Goal: Information Seeking & Learning: Find specific fact

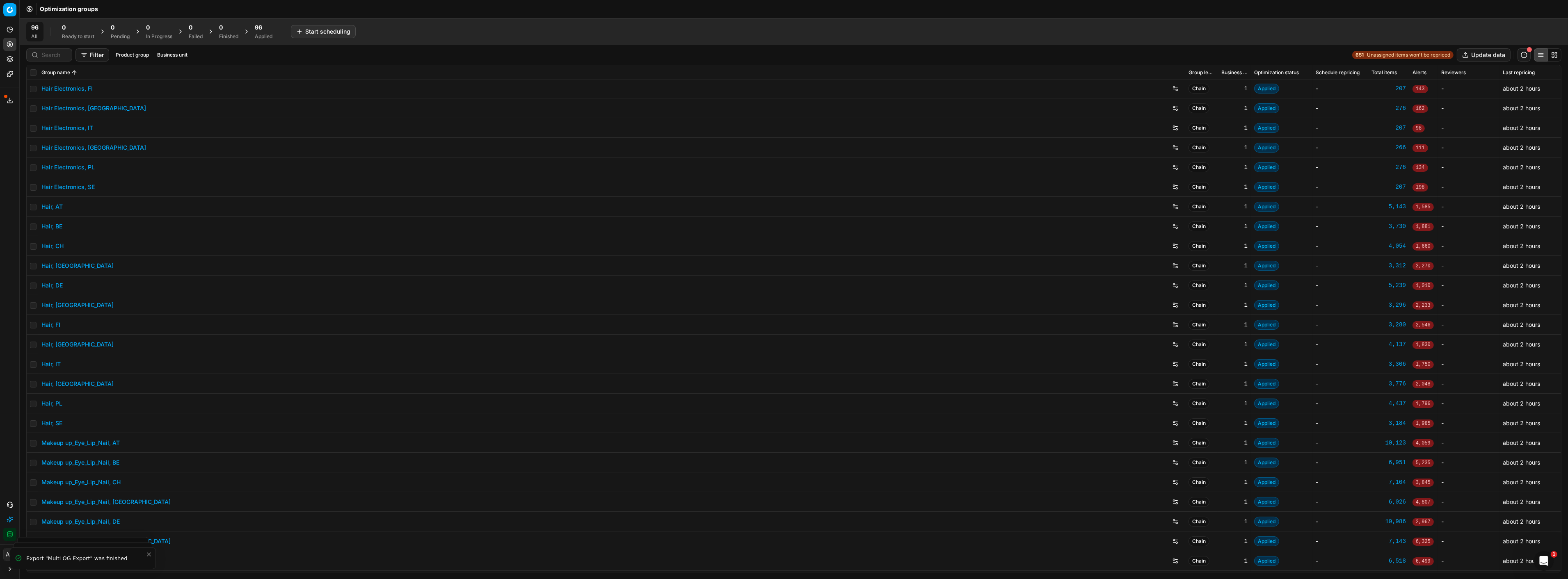
scroll to position [91, 0]
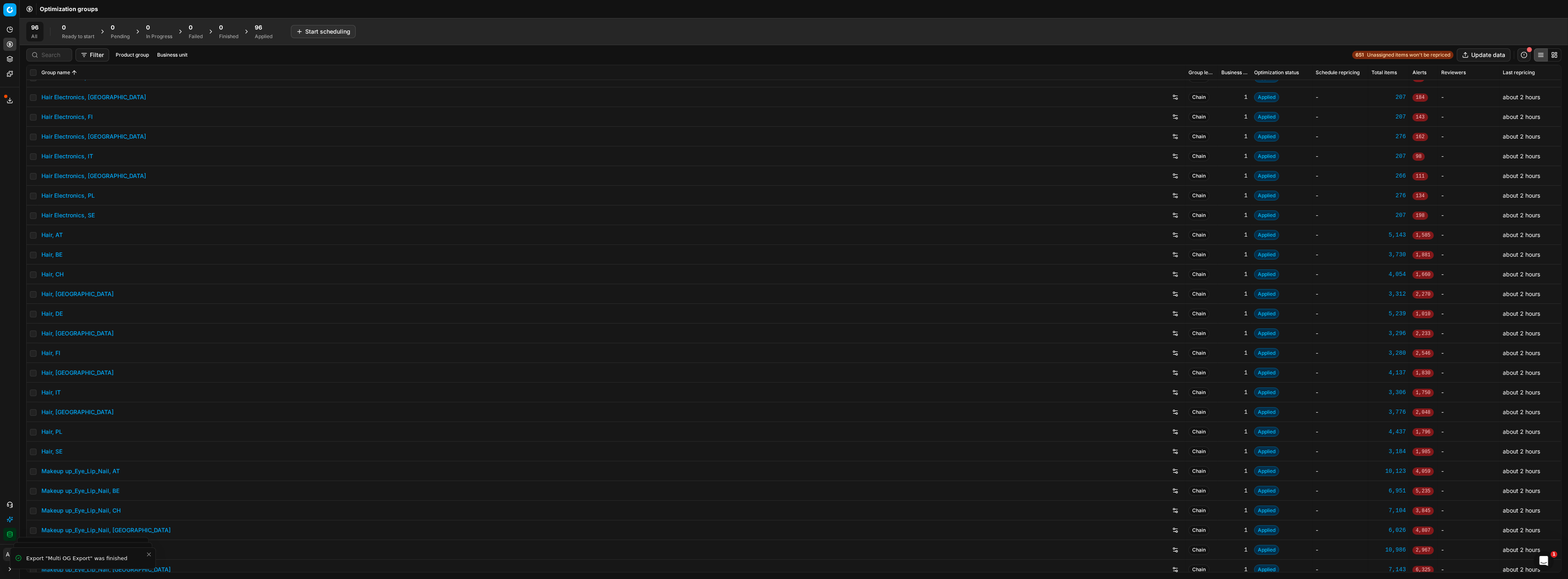
click at [77, 136] on link "Hair Electronics, [GEOGRAPHIC_DATA]" at bounding box center [94, 136] width 105 height 8
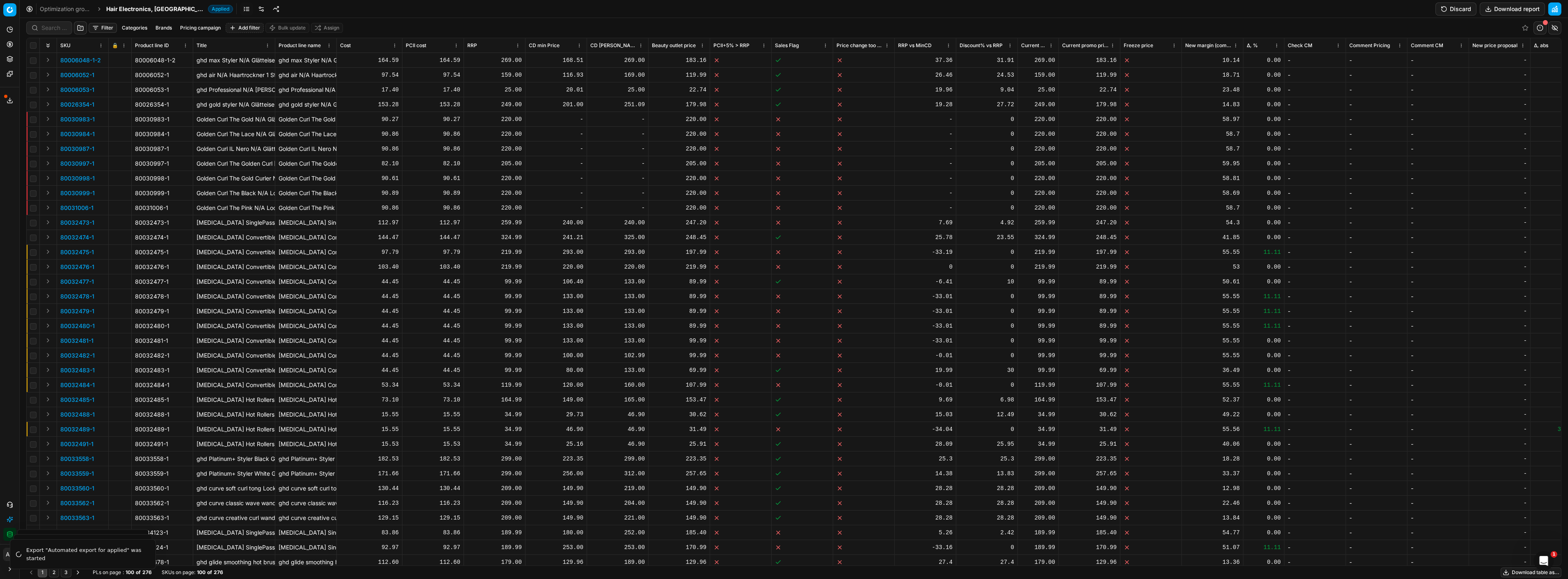
click at [255, 7] on link at bounding box center [262, 9] width 13 height 13
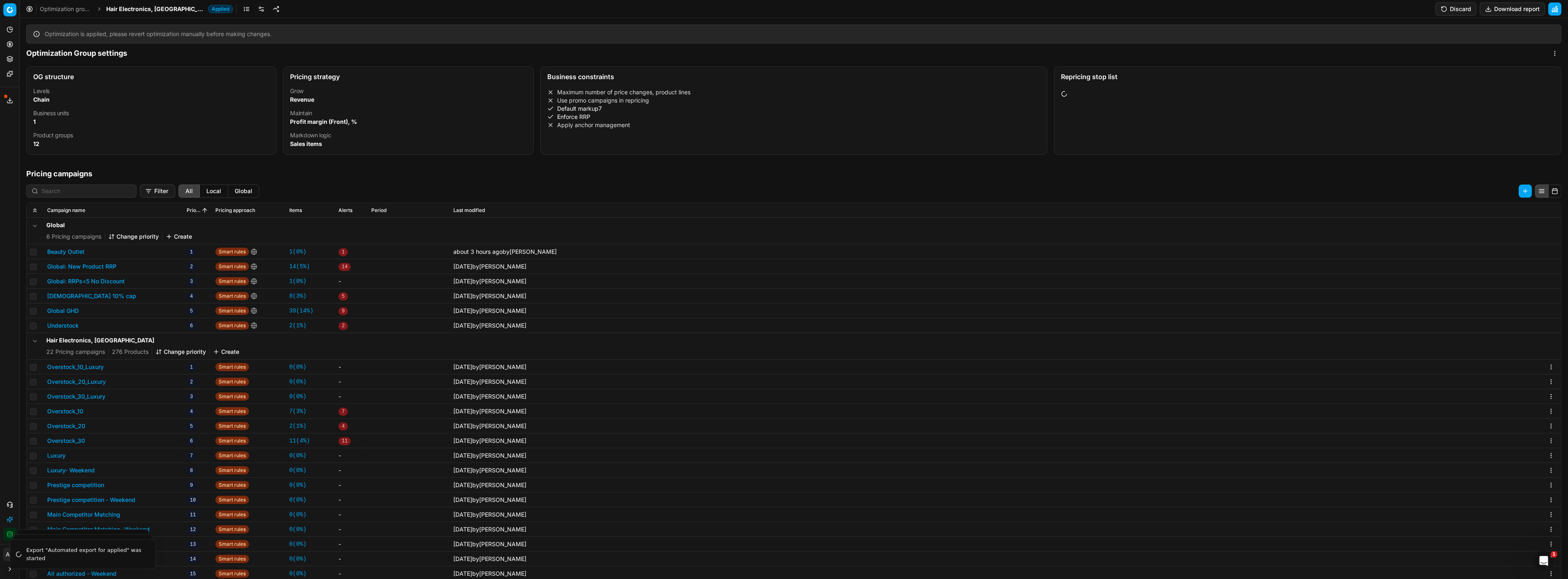
scroll to position [148, 0]
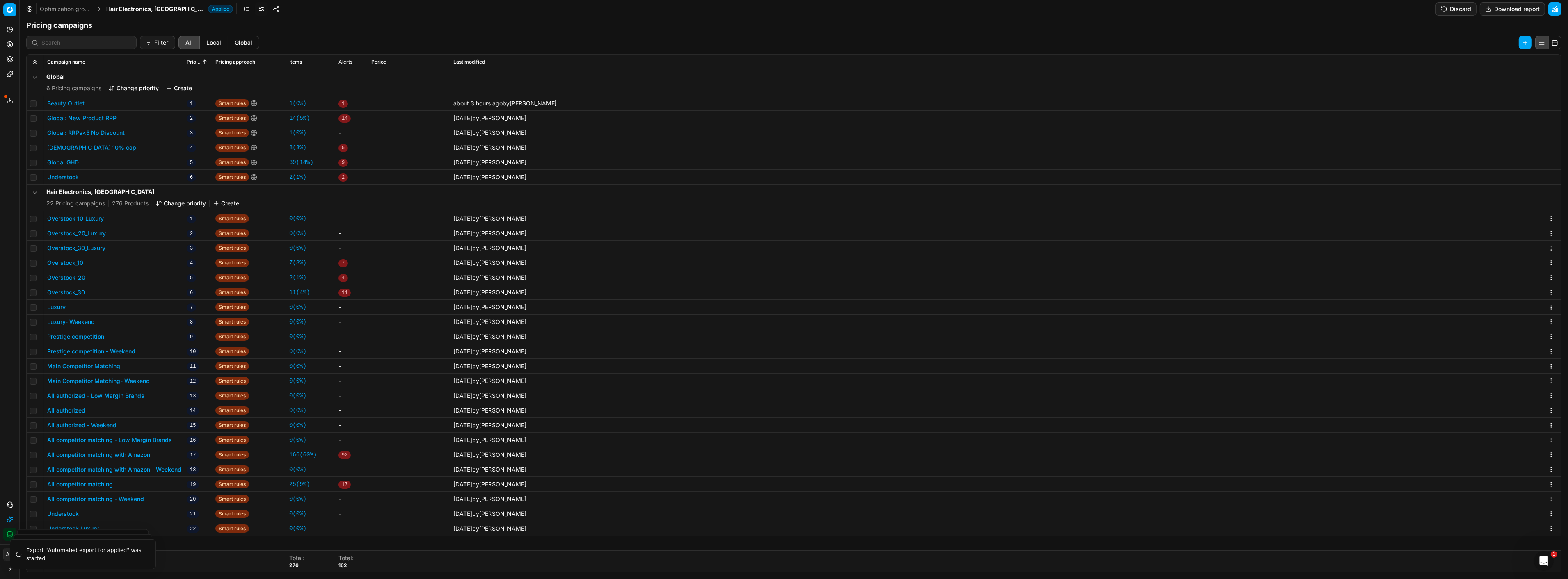
click at [143, 438] on button "All competitor matching - Low Margin Brands" at bounding box center [110, 439] width 125 height 8
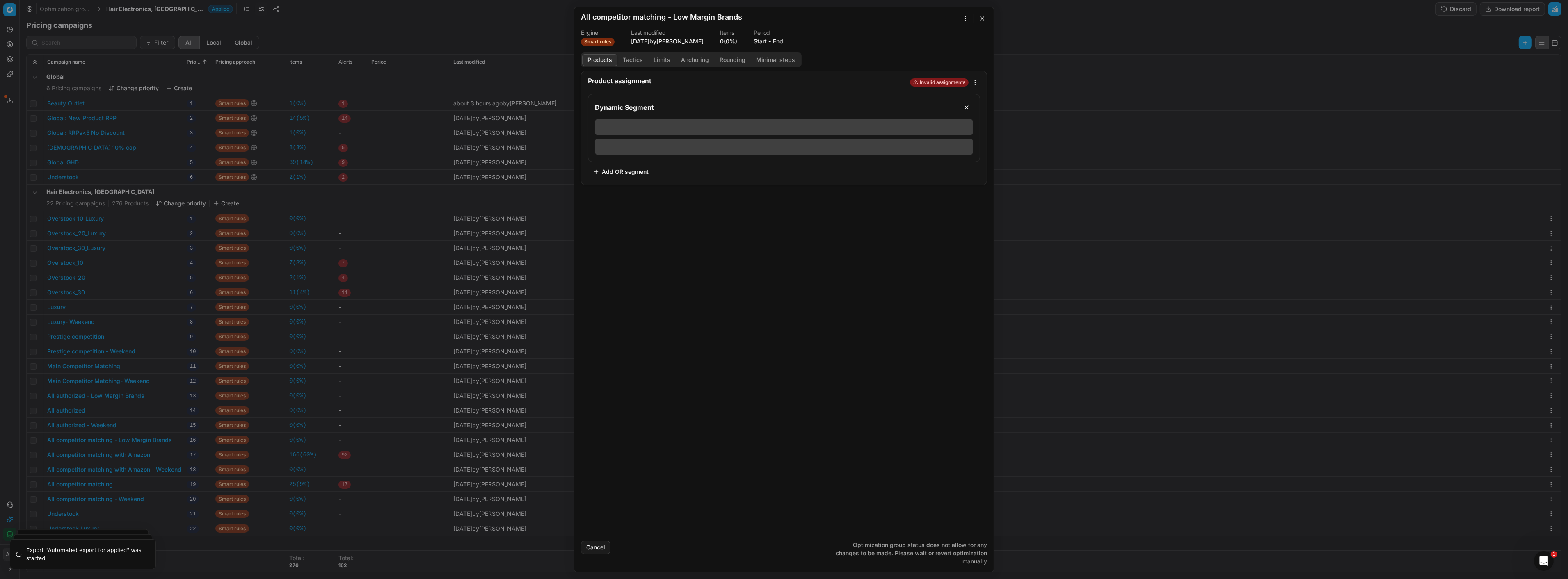
click at [629, 62] on button "Tactics" at bounding box center [632, 60] width 31 height 12
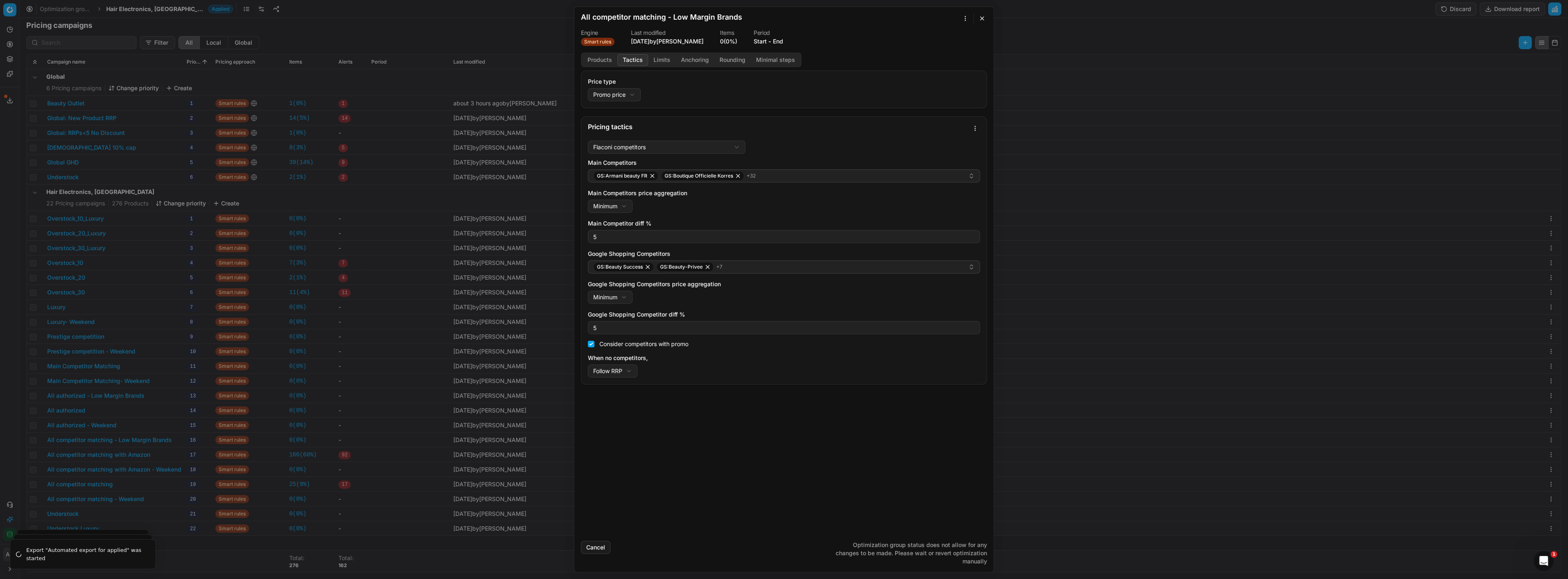
click at [984, 19] on button "button" at bounding box center [982, 18] width 10 height 10
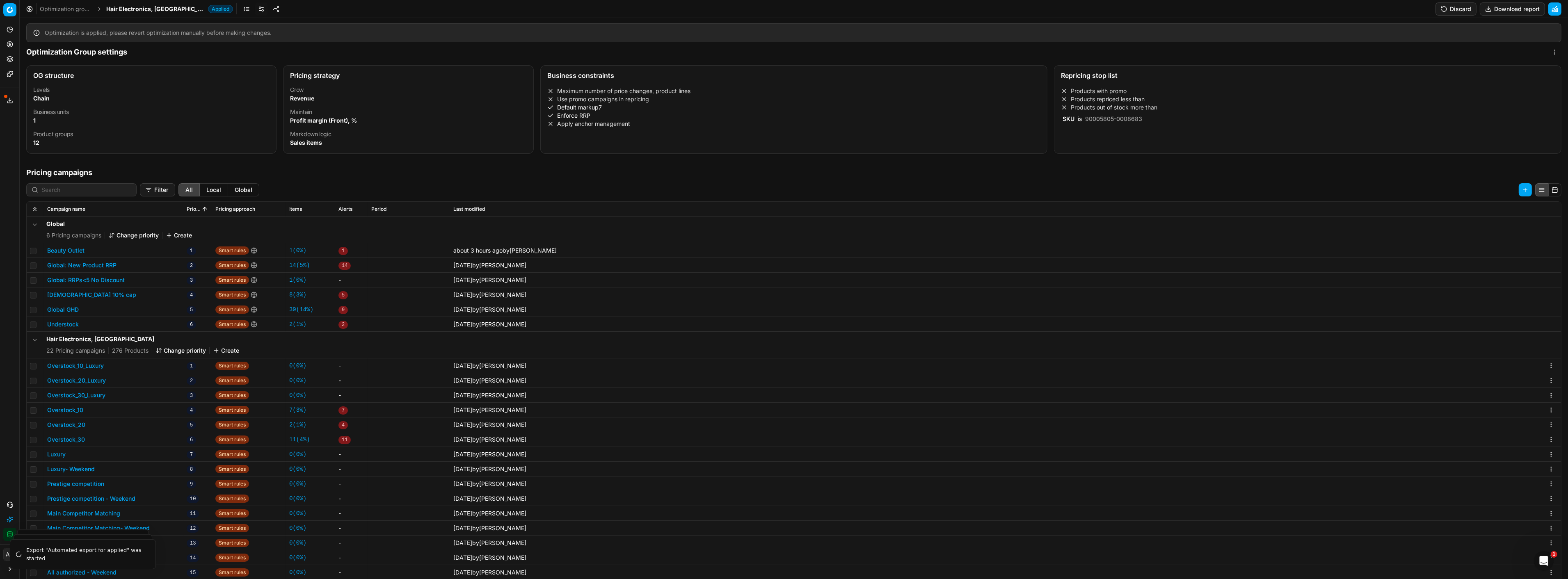
scroll to position [0, 0]
click at [11, 45] on icon at bounding box center [9, 44] width 2 height 2
click at [43, 69] on link "Pricing campaigns" at bounding box center [79, 72] width 96 height 12
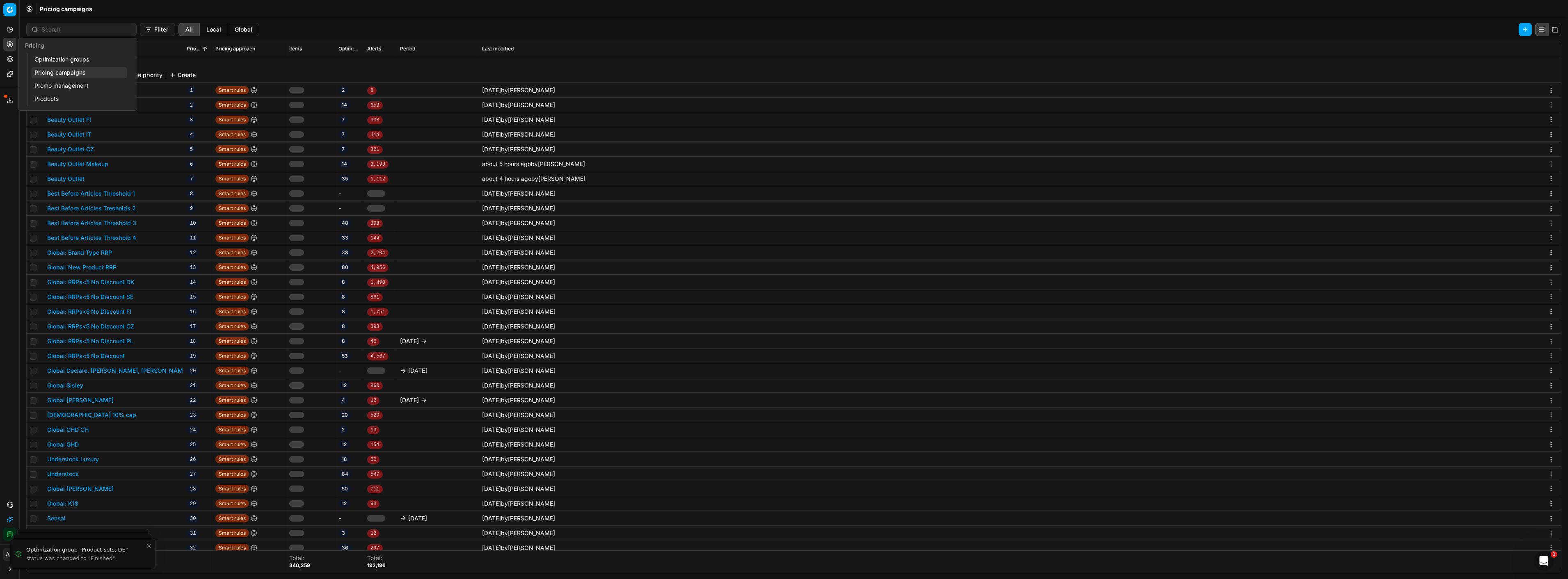
click at [60, 58] on link "Optimization groups" at bounding box center [79, 59] width 96 height 12
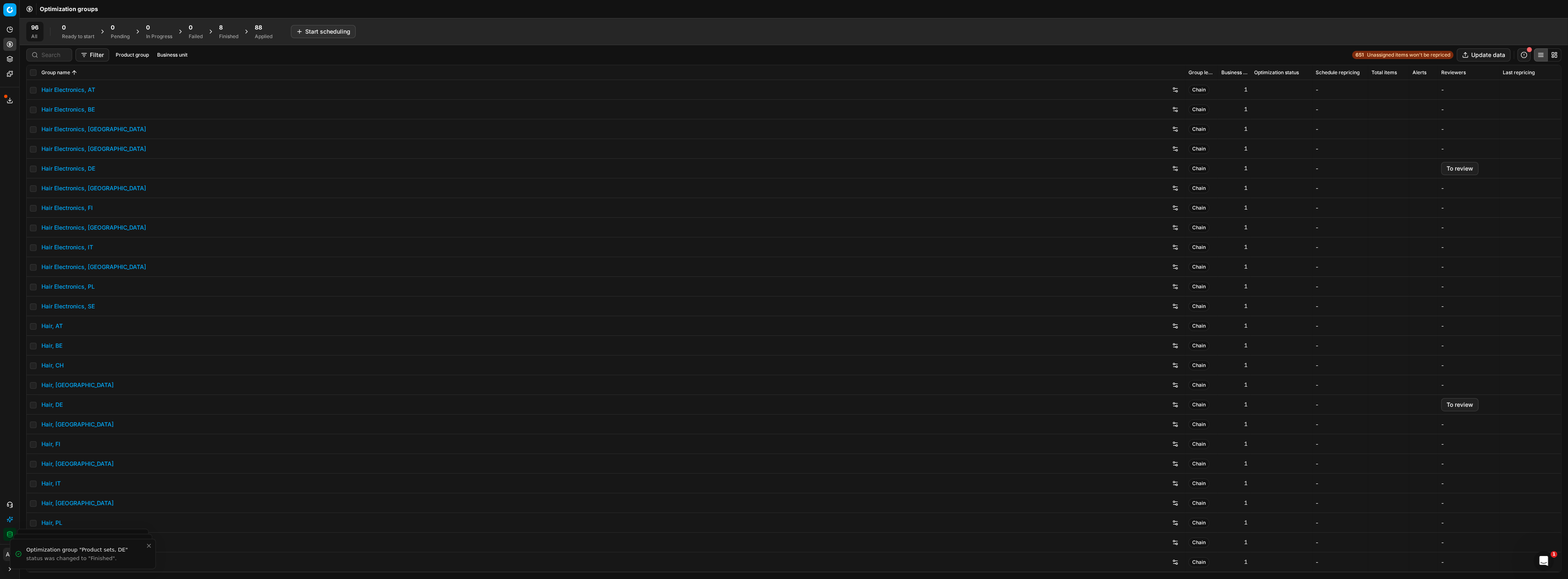
click at [259, 30] on span "88" at bounding box center [259, 27] width 7 height 8
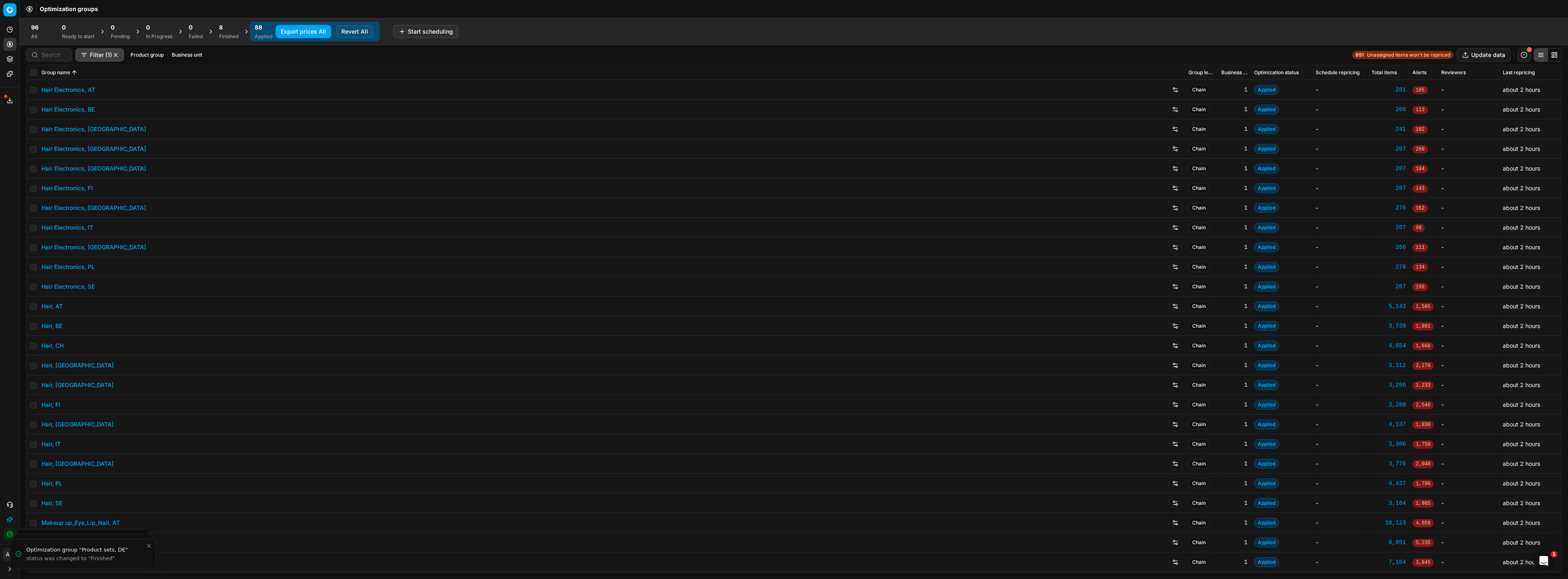
drag, startPoint x: 226, startPoint y: 23, endPoint x: 226, endPoint y: 31, distance: 8.0
click at [226, 23] on div "8 Finished" at bounding box center [229, 32] width 29 height 19
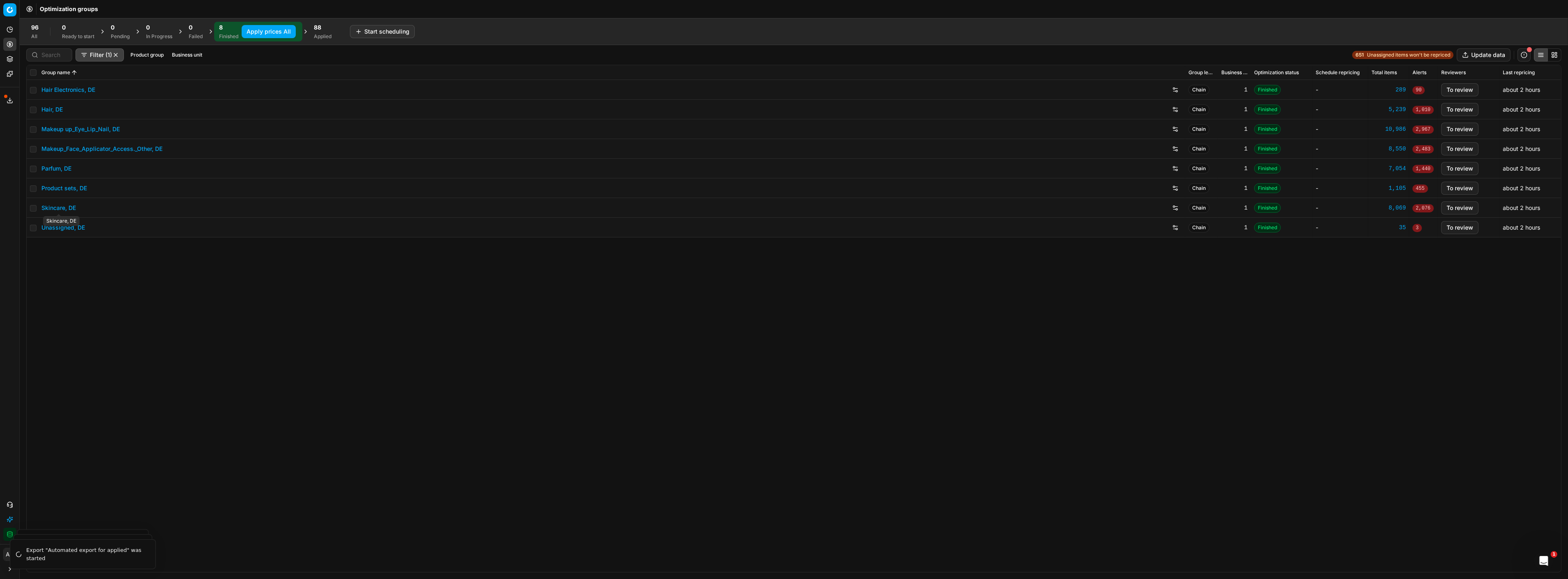
click at [68, 207] on link "Skincare, DE" at bounding box center [58, 207] width 35 height 8
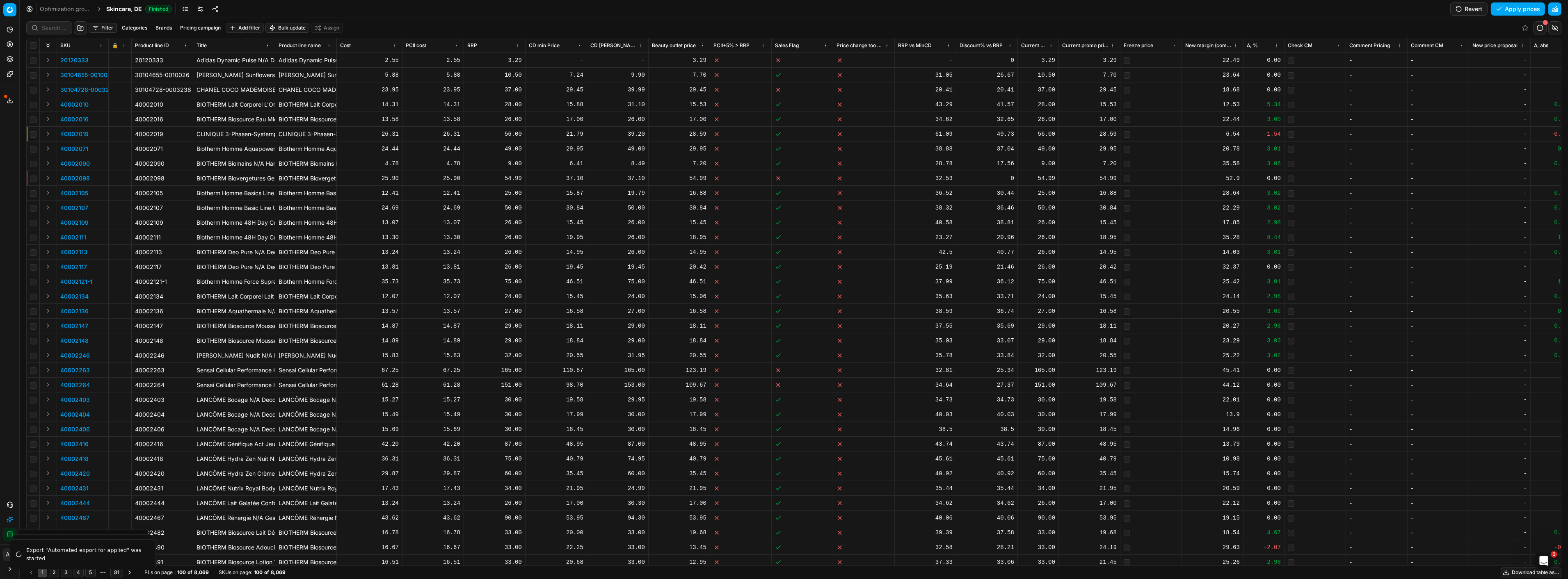
click at [200, 10] on link at bounding box center [200, 9] width 13 height 13
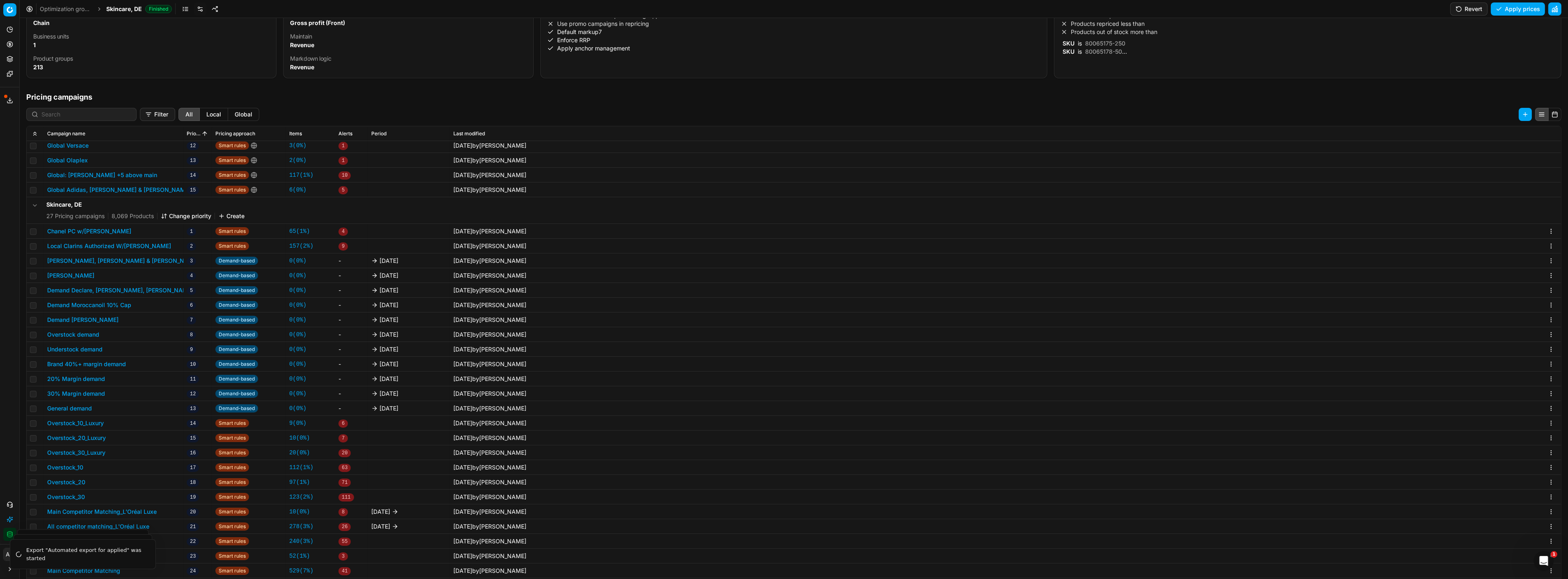
scroll to position [126, 0]
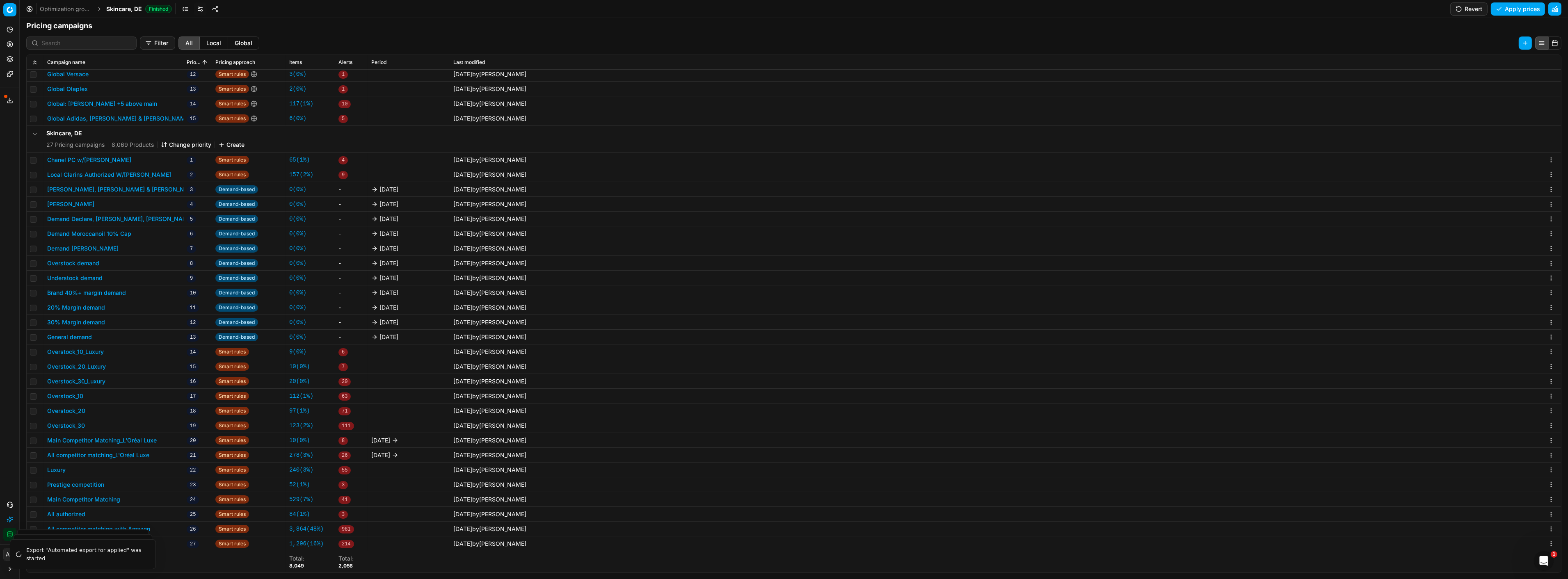
click at [115, 440] on button "Main Competitor Matching_L'Oréal Luxe" at bounding box center [102, 440] width 110 height 8
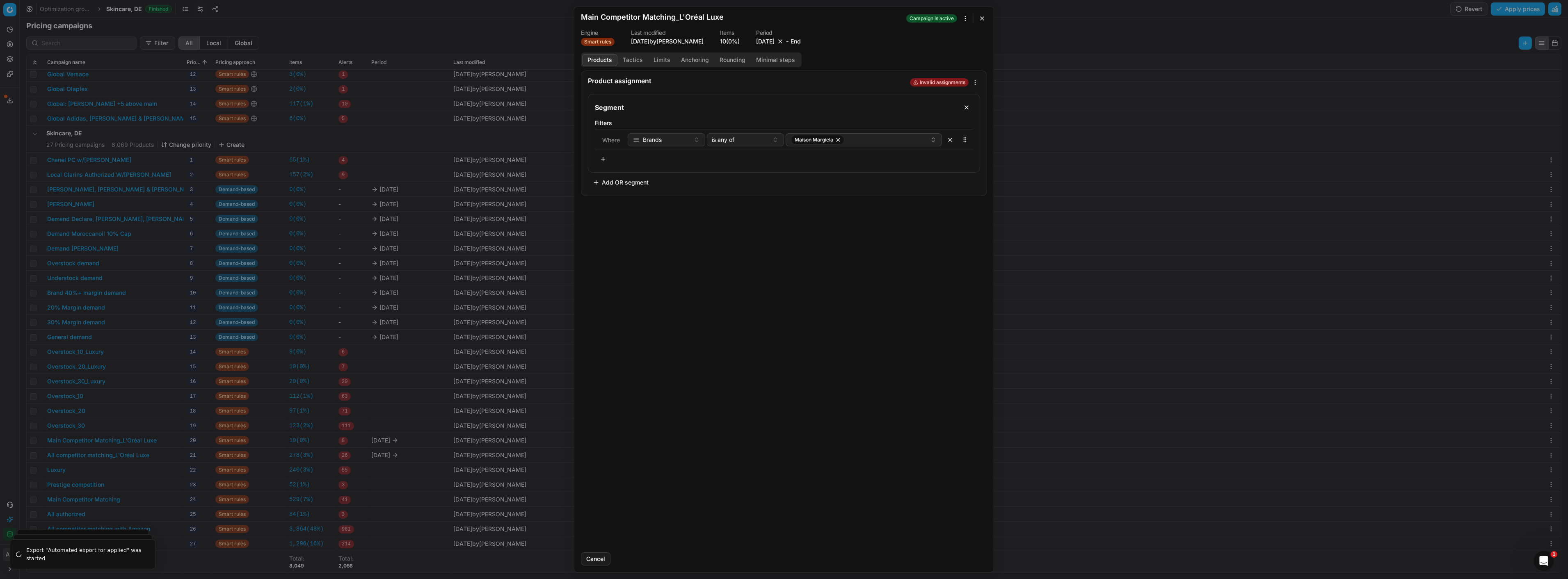
click at [774, 40] on button "[DATE]" at bounding box center [765, 41] width 18 height 8
click at [810, 61] on button "Go to the Next Month" at bounding box center [812, 58] width 12 height 12
click at [787, 153] on button "31" at bounding box center [787, 153] width 13 height 13
click at [995, 578] on html "Pricing platform Analytics Pricing Product portfolio Templates Export service 1…" at bounding box center [784, 290] width 1568 height 579
click at [978, 560] on button "Save" at bounding box center [970, 559] width 32 height 13
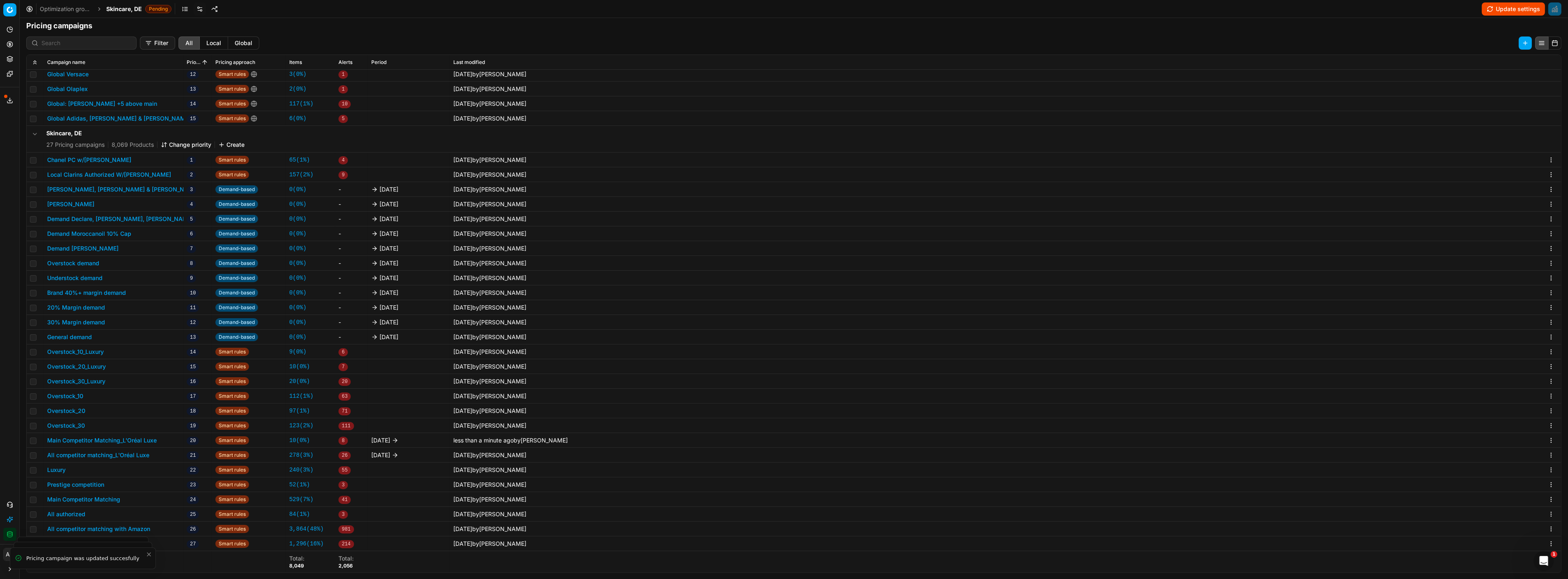
click at [145, 452] on button "All competitor matching_L'Oréal Luxe" at bounding box center [99, 454] width 102 height 8
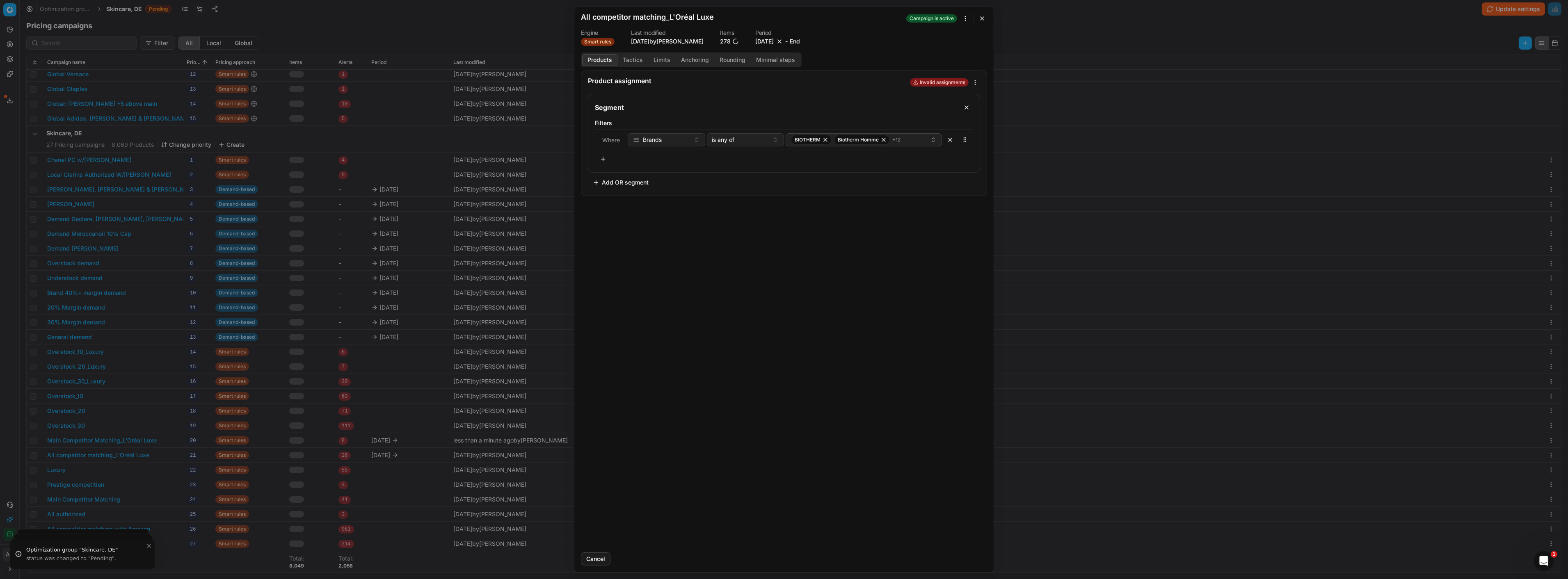
click at [768, 42] on button "[DATE]" at bounding box center [765, 41] width 18 height 8
drag, startPoint x: 814, startPoint y: 60, endPoint x: 815, endPoint y: 64, distance: 4.1
click at [813, 60] on button "Go to the Next Month" at bounding box center [816, 58] width 12 height 12
click at [797, 150] on button "1" at bounding box center [804, 153] width 13 height 13
click at [779, 40] on button "[DATE]" at bounding box center [770, 41] width 18 height 8
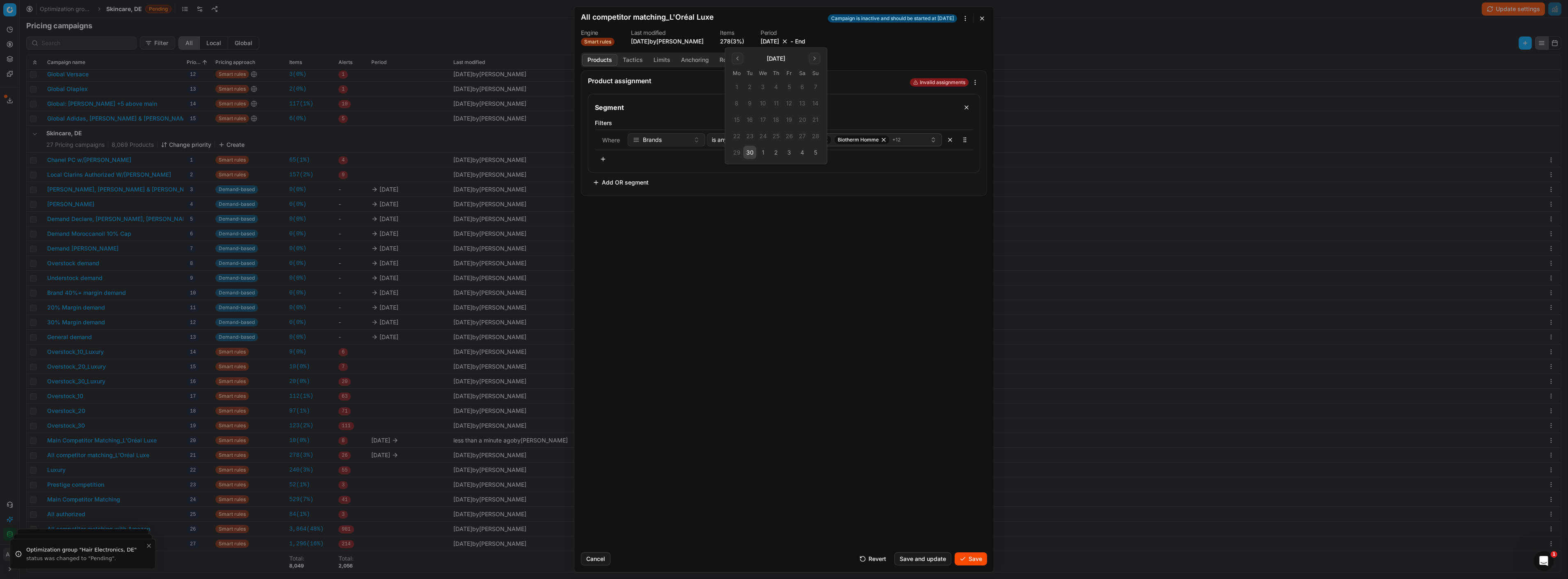
click at [813, 56] on button "Go to the Next Month" at bounding box center [814, 58] width 12 height 12
click at [789, 144] on tbody "29 30 1 2 3 4 5 6 7 8 9 10 11 12 13 14 15 16 17 18 19 20 21 22 23 24 25 26 27 2…" at bounding box center [776, 118] width 92 height 82
drag, startPoint x: 789, startPoint y: 150, endPoint x: 795, endPoint y: 163, distance: 14.3
click at [789, 151] on button "31" at bounding box center [789, 153] width 13 height 13
click at [968, 558] on button "Save" at bounding box center [970, 559] width 32 height 13
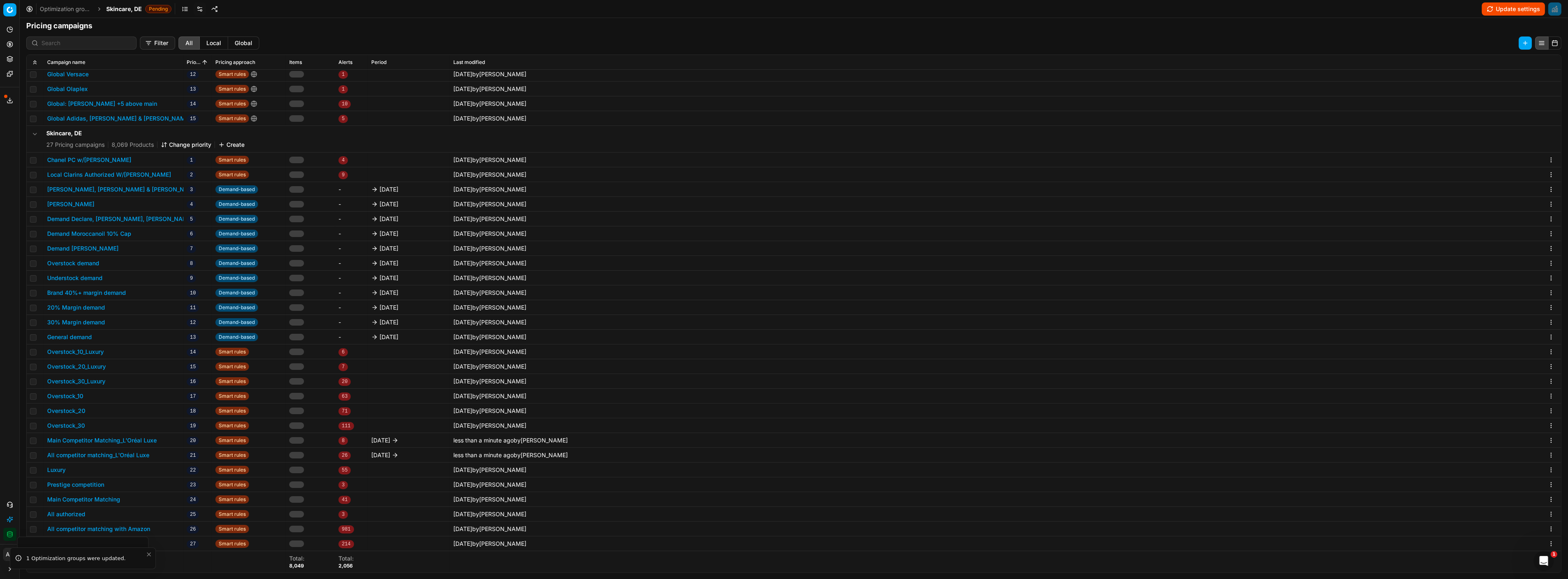
click at [112, 5] on span "Skincare, DE" at bounding box center [124, 9] width 36 height 8
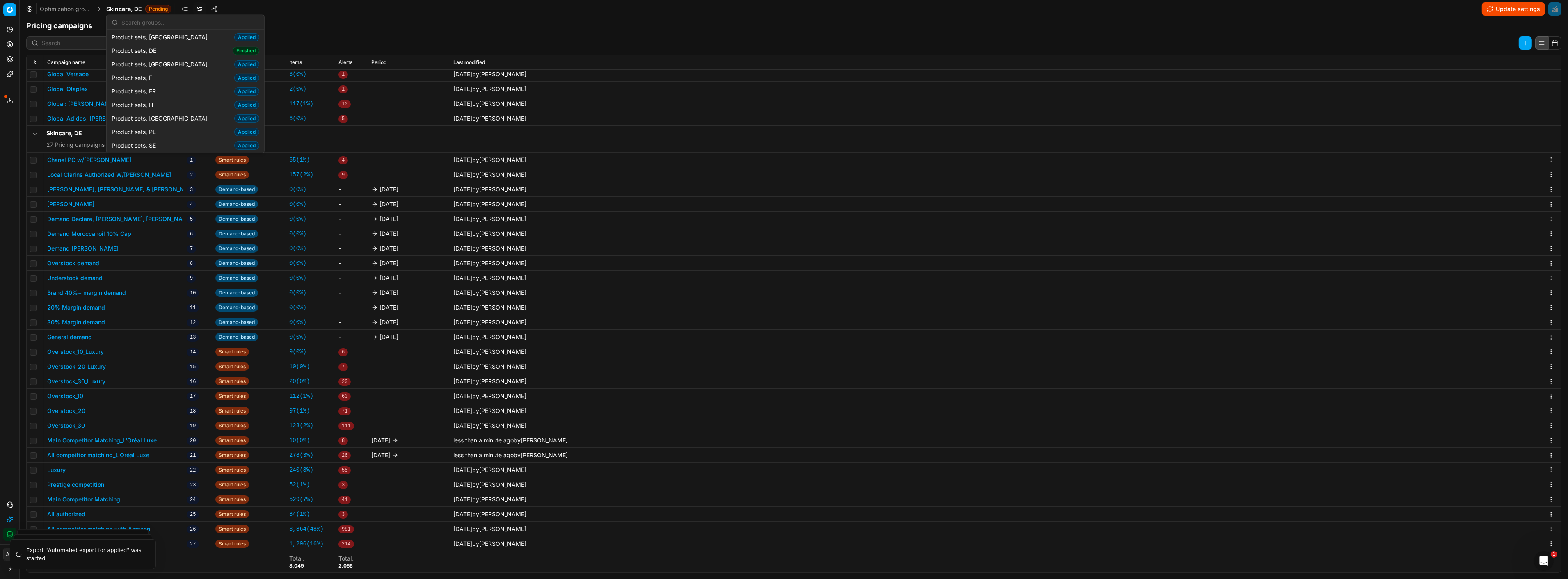
scroll to position [918, 0]
click at [177, 104] on div "Product sets, DE Finished" at bounding box center [185, 111] width 154 height 13
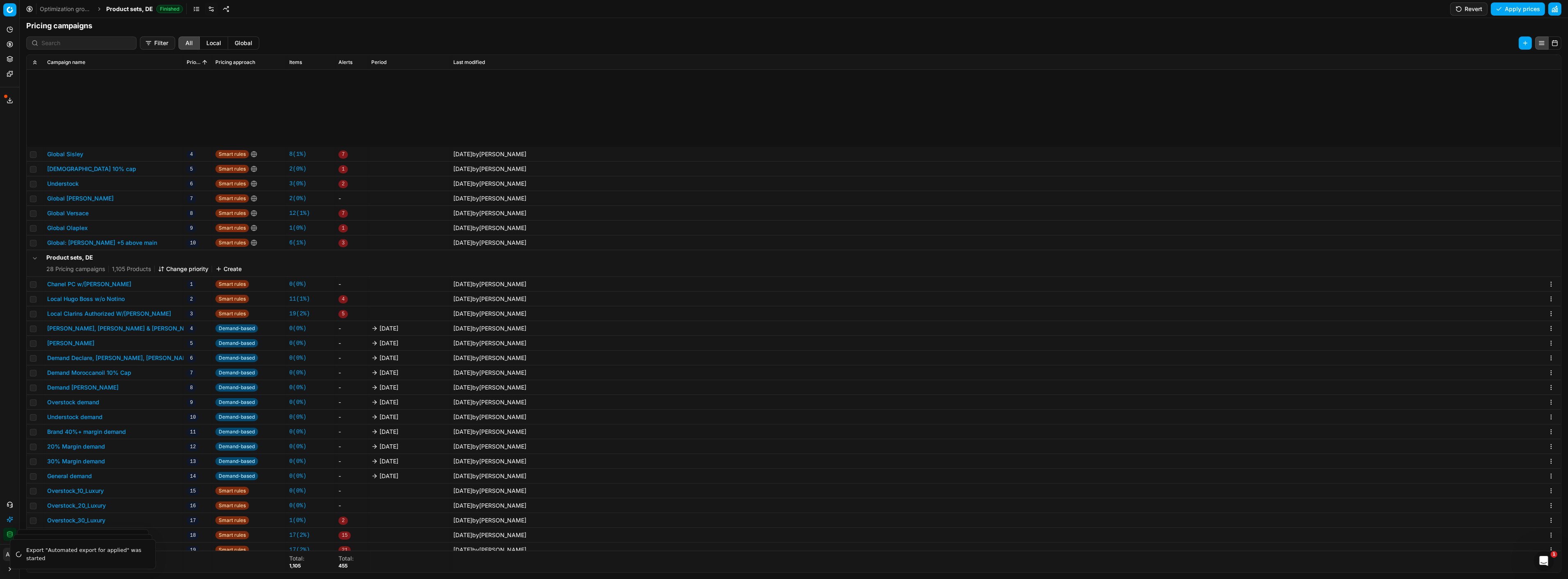
scroll to position [139, 0]
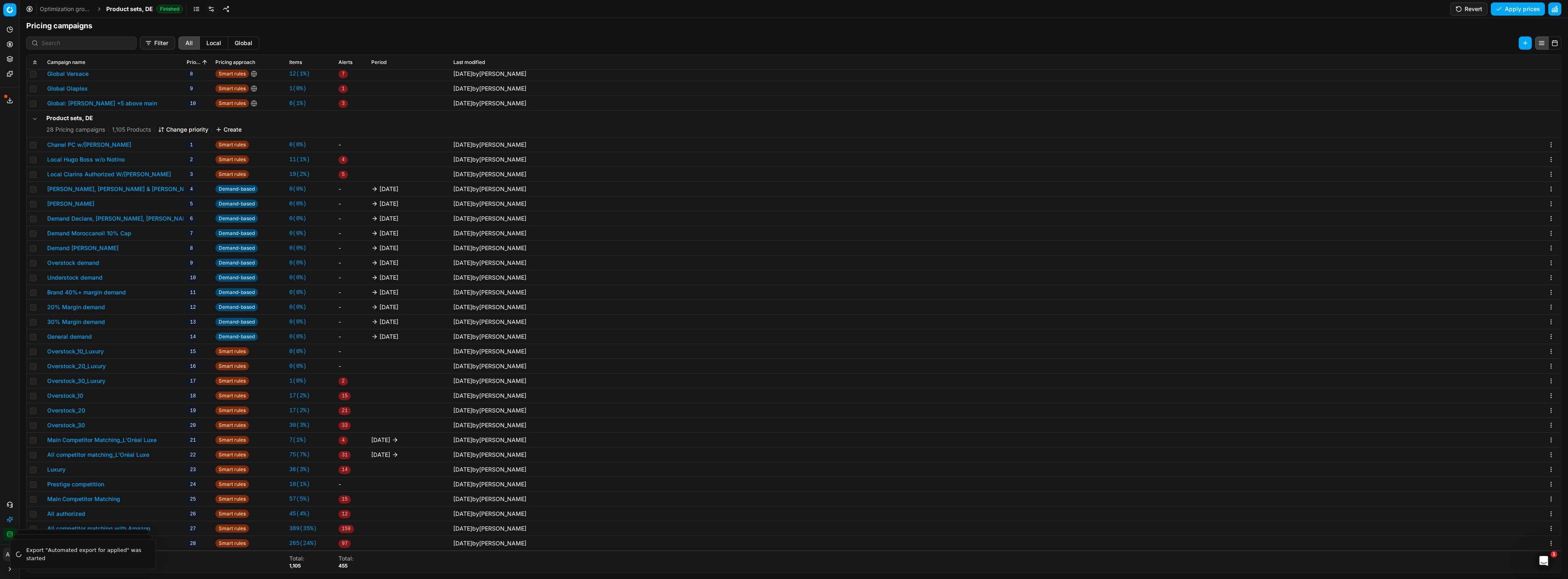
click at [117, 440] on button "Main Competitor Matching_L'Oréal Luxe" at bounding box center [102, 439] width 110 height 8
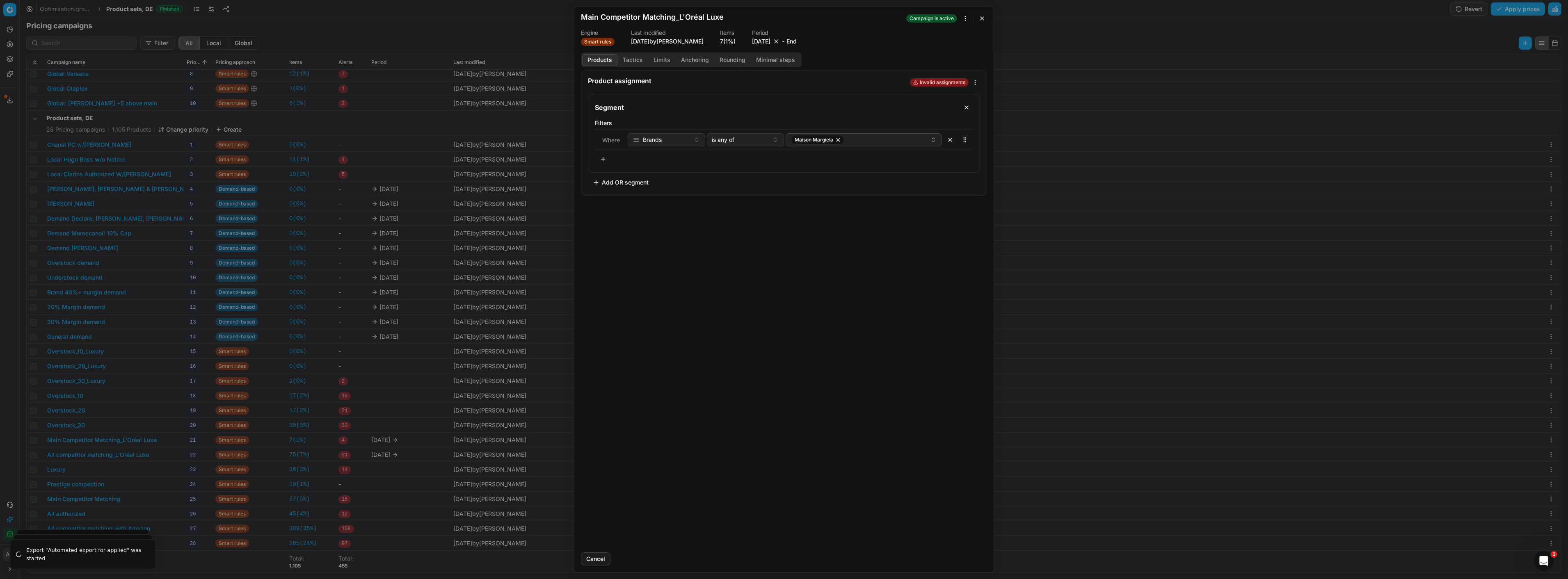
click at [797, 40] on button "End" at bounding box center [791, 41] width 10 height 8
click at [771, 41] on button "[DATE]" at bounding box center [761, 41] width 18 height 8
click at [810, 58] on button "Go to the Next Month" at bounding box center [808, 58] width 12 height 12
click at [783, 152] on button "31" at bounding box center [783, 153] width 13 height 13
click at [962, 560] on button "Save" at bounding box center [970, 559] width 32 height 13
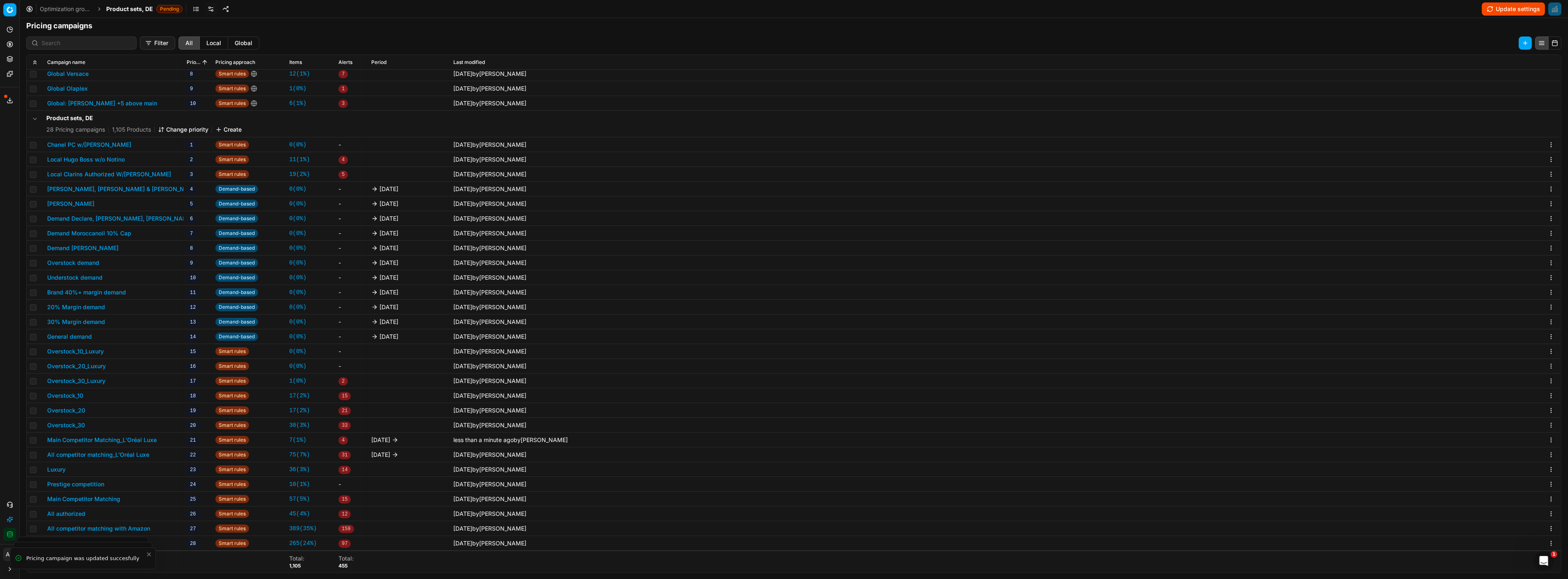
click at [390, 454] on span "[DATE]" at bounding box center [380, 454] width 19 height 8
click at [135, 456] on button "All competitor matching_L'Oréal Luxe" at bounding box center [99, 454] width 102 height 8
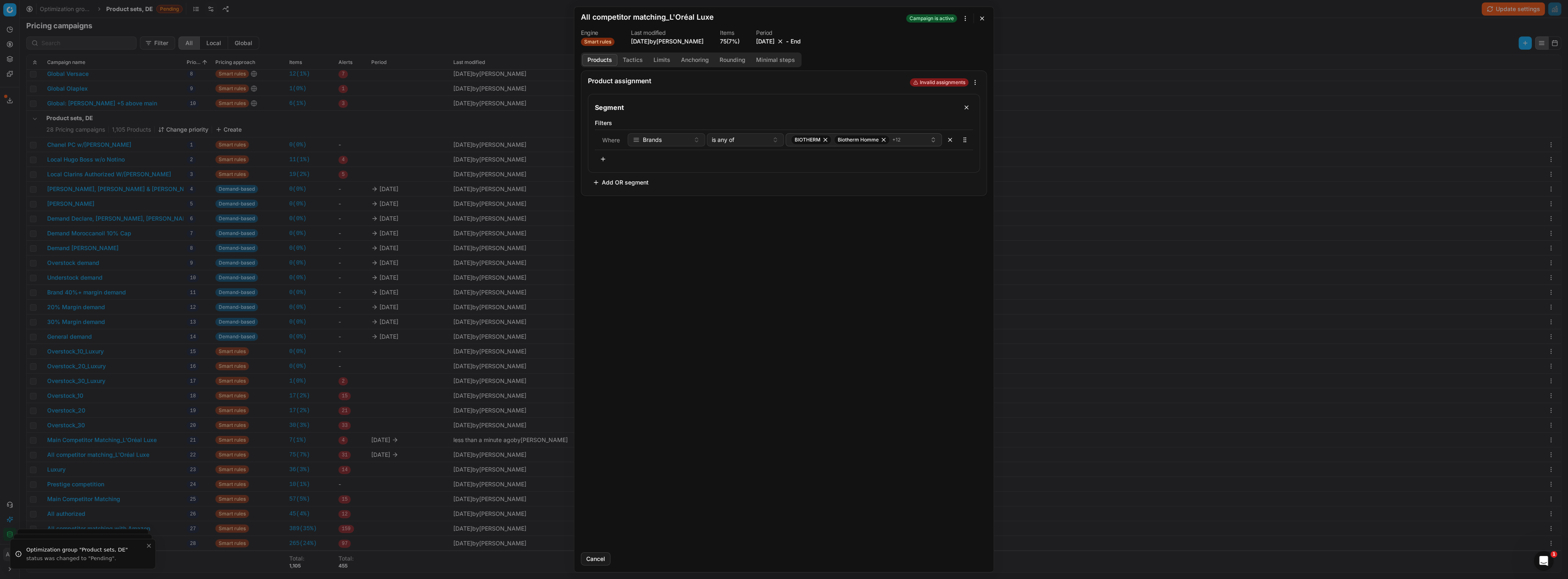
click at [774, 42] on button "[DATE]" at bounding box center [765, 41] width 18 height 8
click at [811, 55] on button "Go to the Next Month" at bounding box center [812, 58] width 12 height 12
click at [788, 152] on button "31" at bounding box center [787, 153] width 13 height 13
click at [968, 554] on button "Save" at bounding box center [970, 559] width 32 height 13
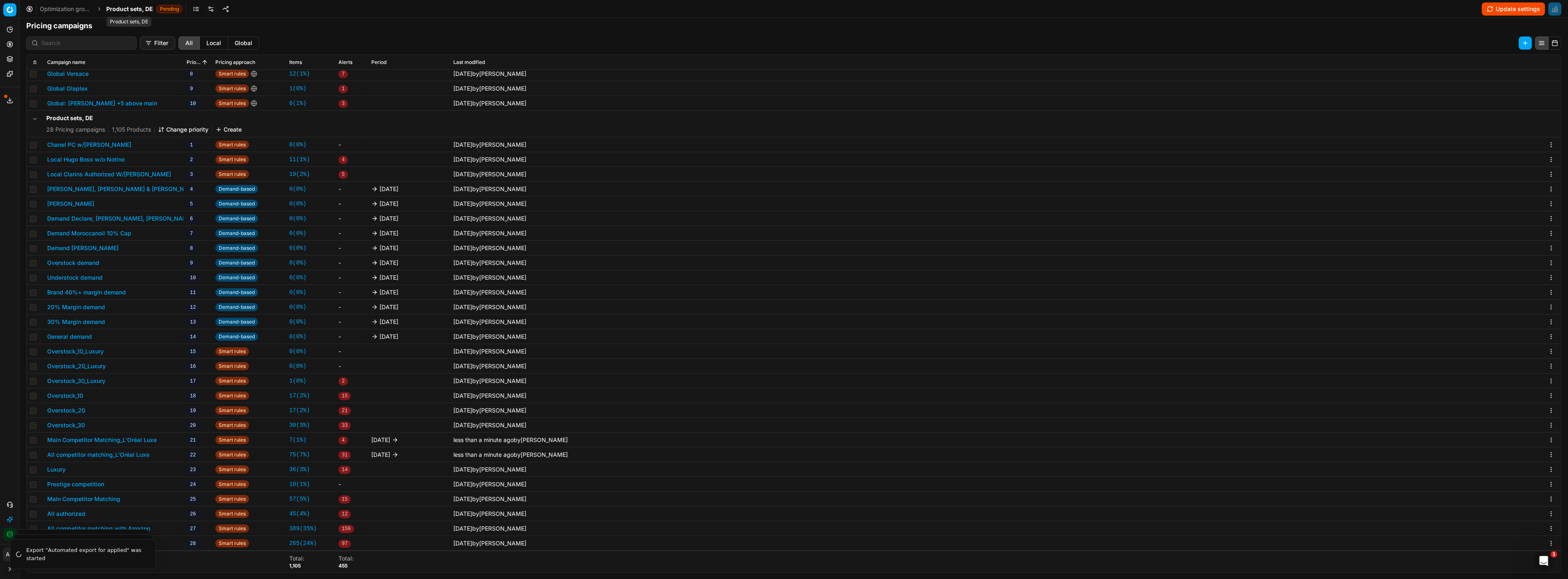
click at [135, 8] on span "Product sets, DE" at bounding box center [130, 9] width 47 height 8
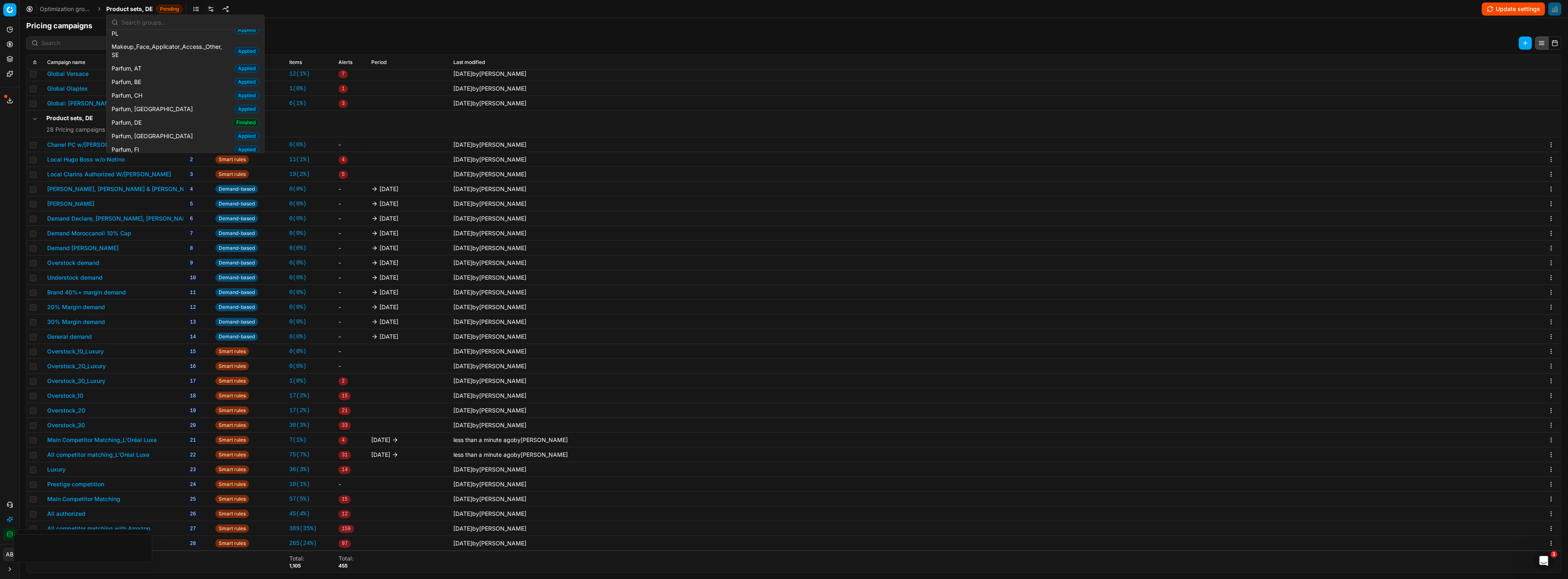
scroll to position [729, 0]
click at [168, 131] on div "Parfum, DE Finished" at bounding box center [185, 138] width 154 height 13
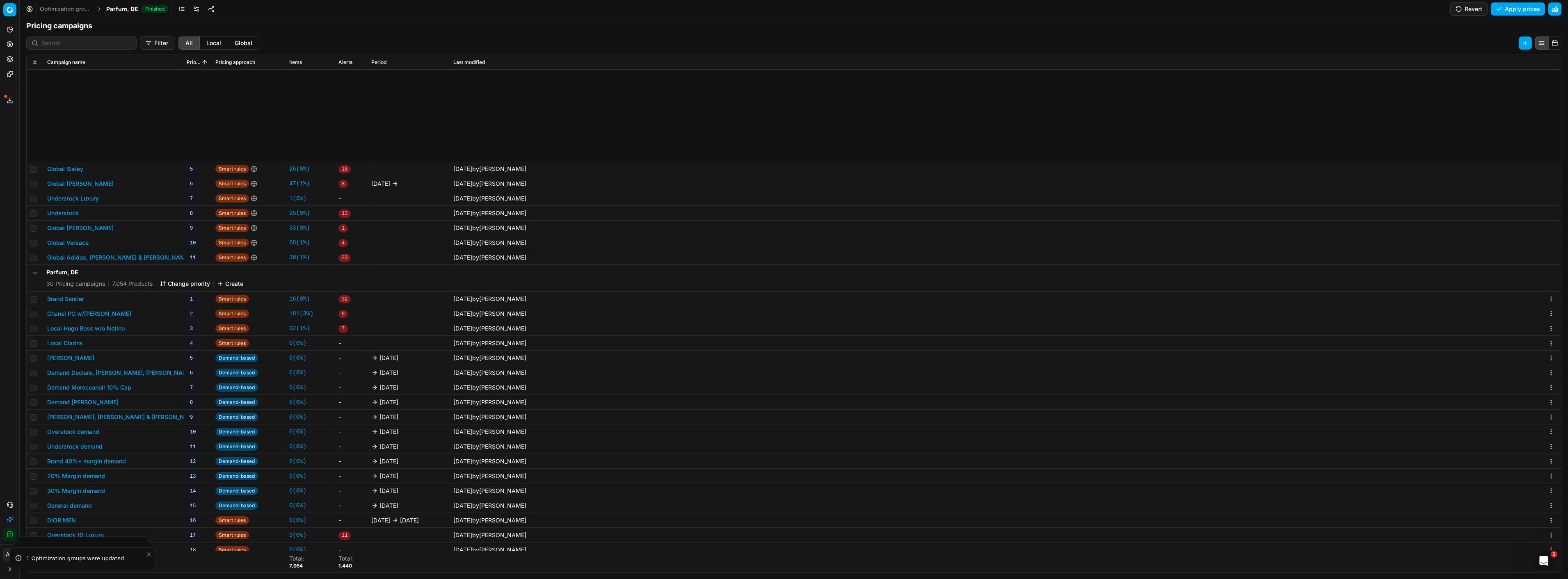
scroll to position [136, 0]
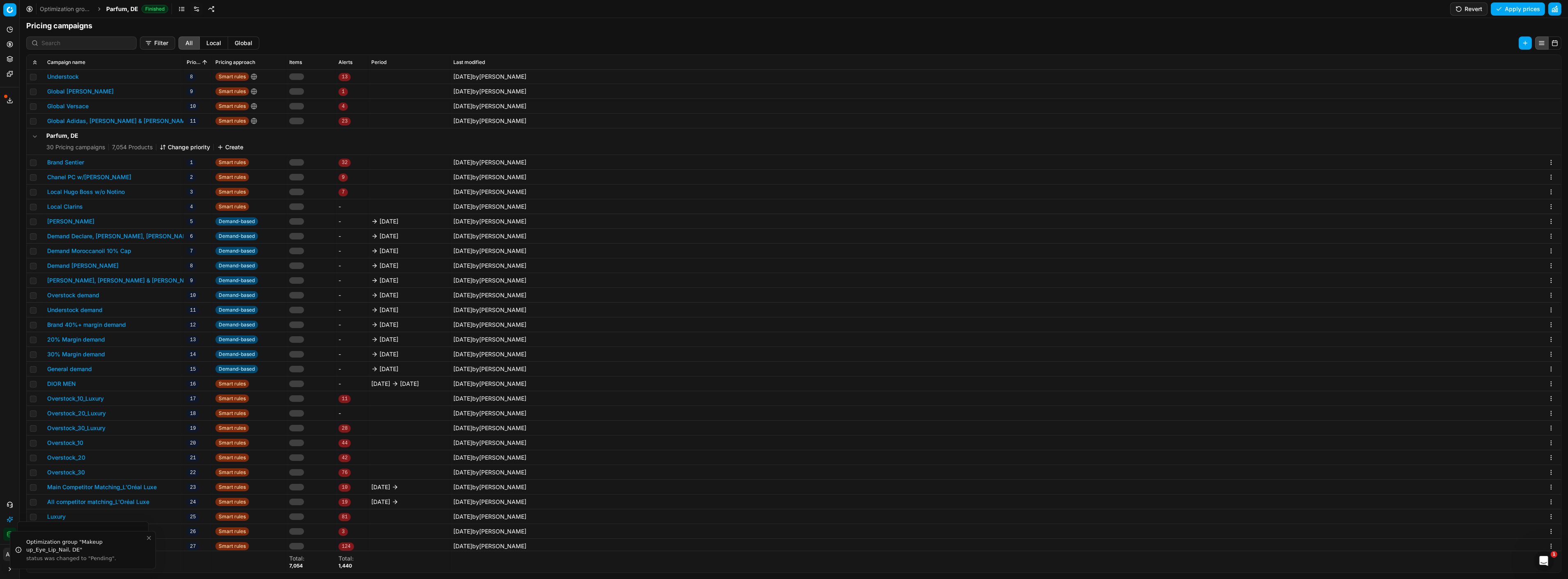
click at [129, 500] on button "All competitor matching_L'Oréal Luxe" at bounding box center [99, 501] width 102 height 8
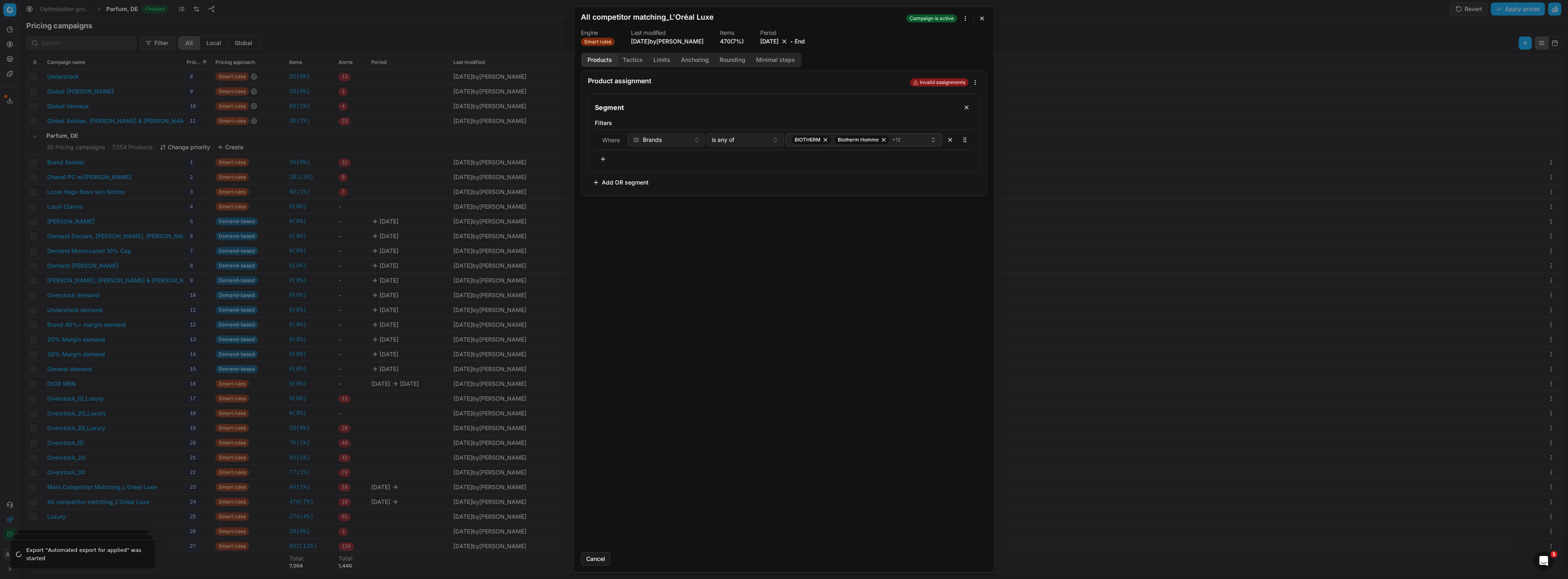
click at [779, 40] on button "[DATE]" at bounding box center [769, 41] width 18 height 8
click at [814, 60] on button "Go to the Next Month" at bounding box center [816, 58] width 12 height 12
click at [791, 152] on button "31" at bounding box center [791, 153] width 13 height 13
drag, startPoint x: 966, startPoint y: 560, endPoint x: 796, endPoint y: 519, distance: 174.9
click at [966, 560] on button "Save" at bounding box center [970, 559] width 32 height 13
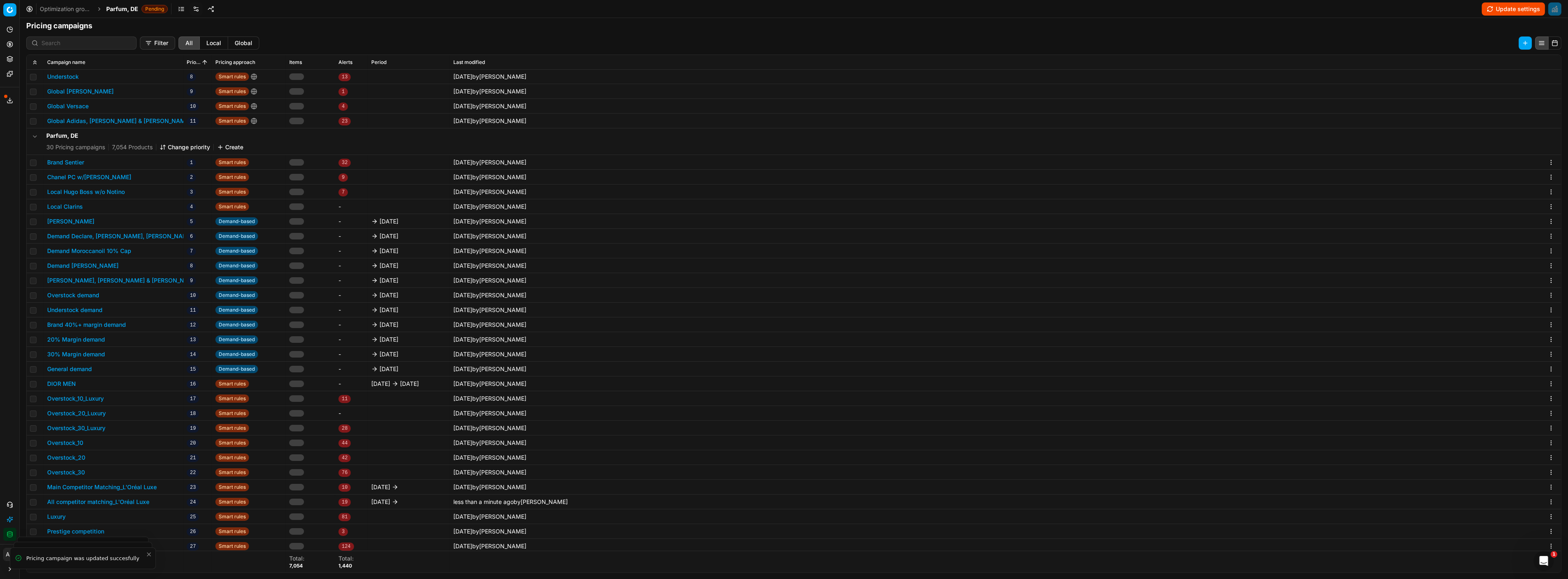
drag, startPoint x: 378, startPoint y: 501, endPoint x: 383, endPoint y: 490, distance: 12.1
click at [138, 485] on button "Main Competitor Matching_L'Oréal Luxe" at bounding box center [102, 487] width 110 height 8
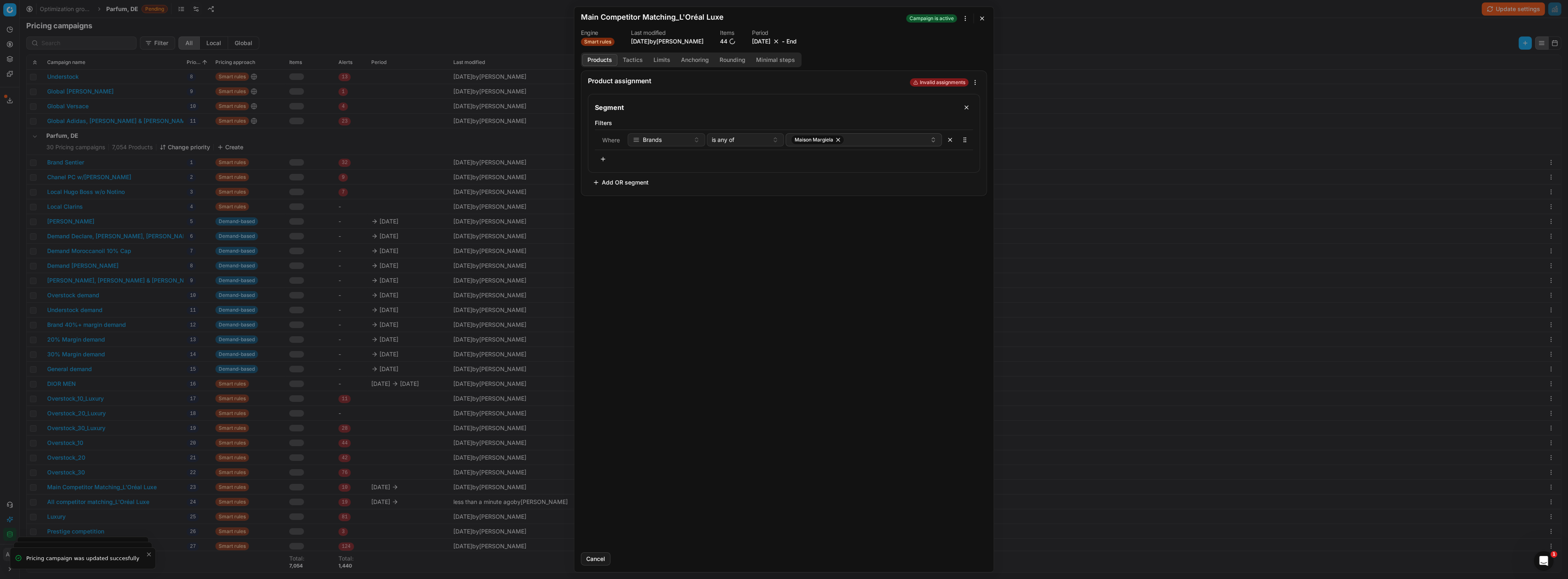
click at [771, 40] on button "[DATE]" at bounding box center [761, 41] width 18 height 8
click at [805, 60] on nav at bounding box center [774, 58] width 92 height 12
click at [811, 60] on button "Go to the Next Month" at bounding box center [812, 58] width 12 height 12
drag, startPoint x: 785, startPoint y: 154, endPoint x: 789, endPoint y: 149, distance: 6.4
click at [786, 153] on button "31" at bounding box center [787, 153] width 13 height 13
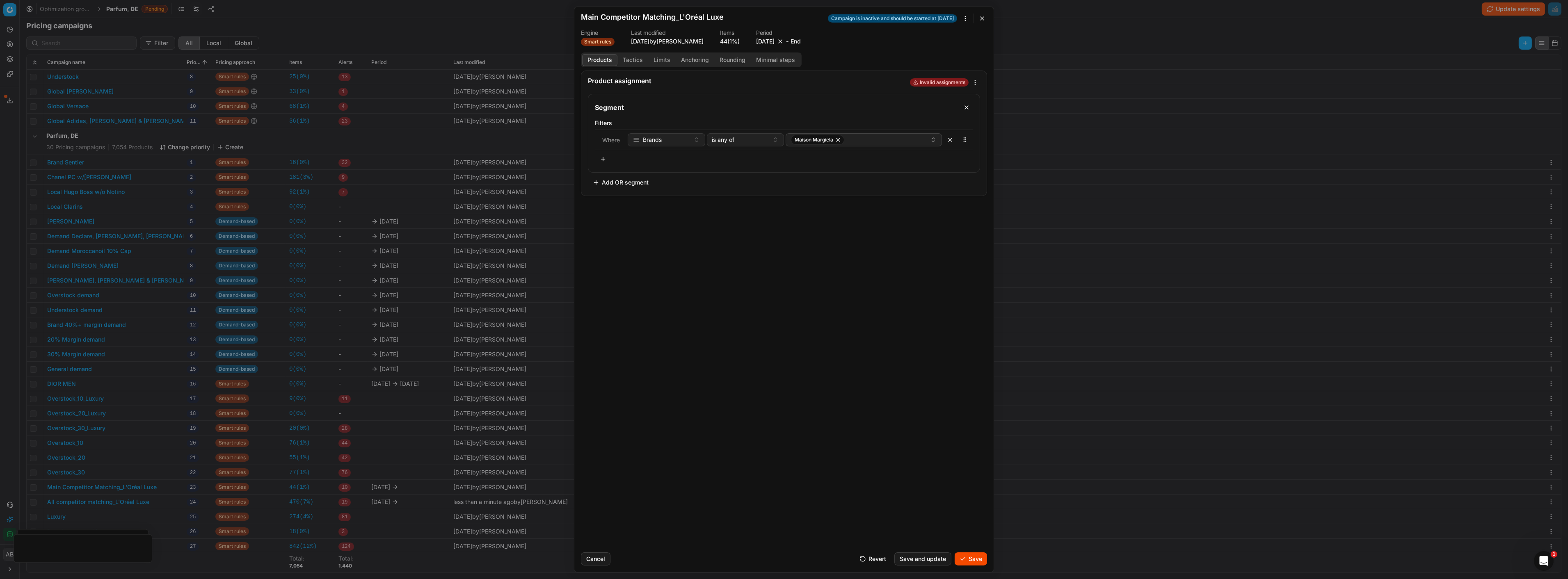
click at [968, 555] on button "Save" at bounding box center [970, 559] width 32 height 13
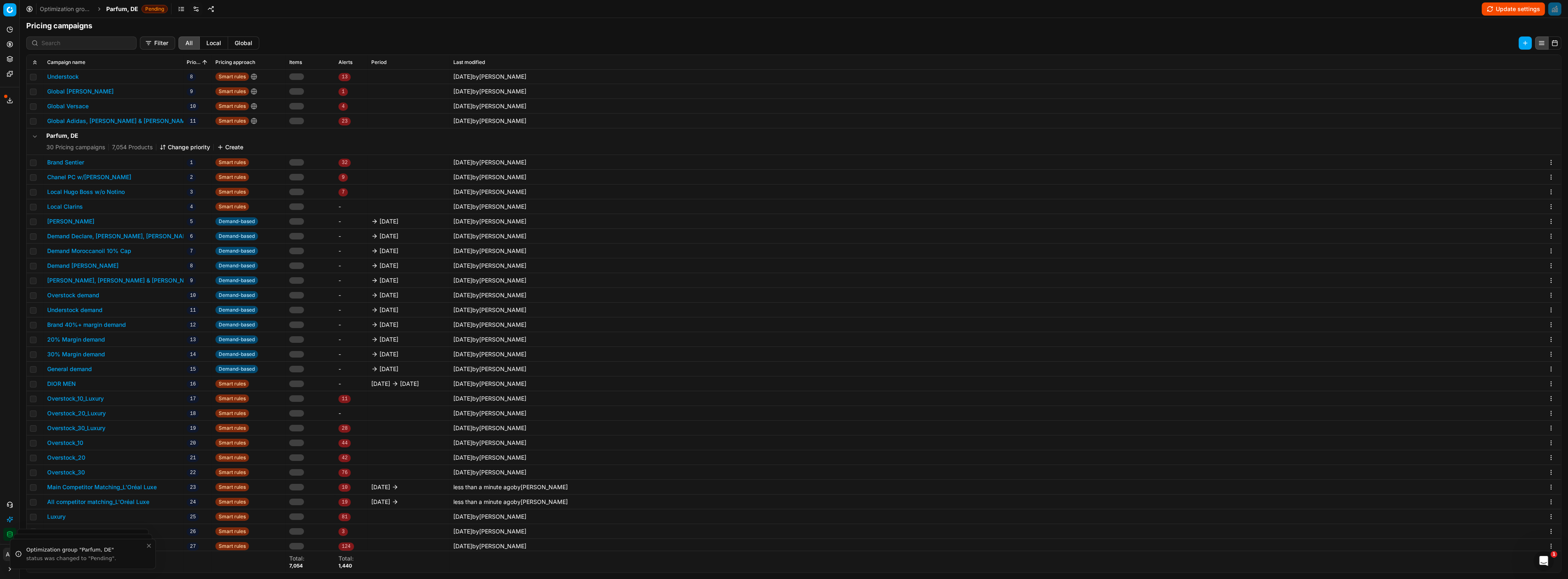
click at [121, 10] on span "Parfum, DE" at bounding box center [122, 9] width 32 height 8
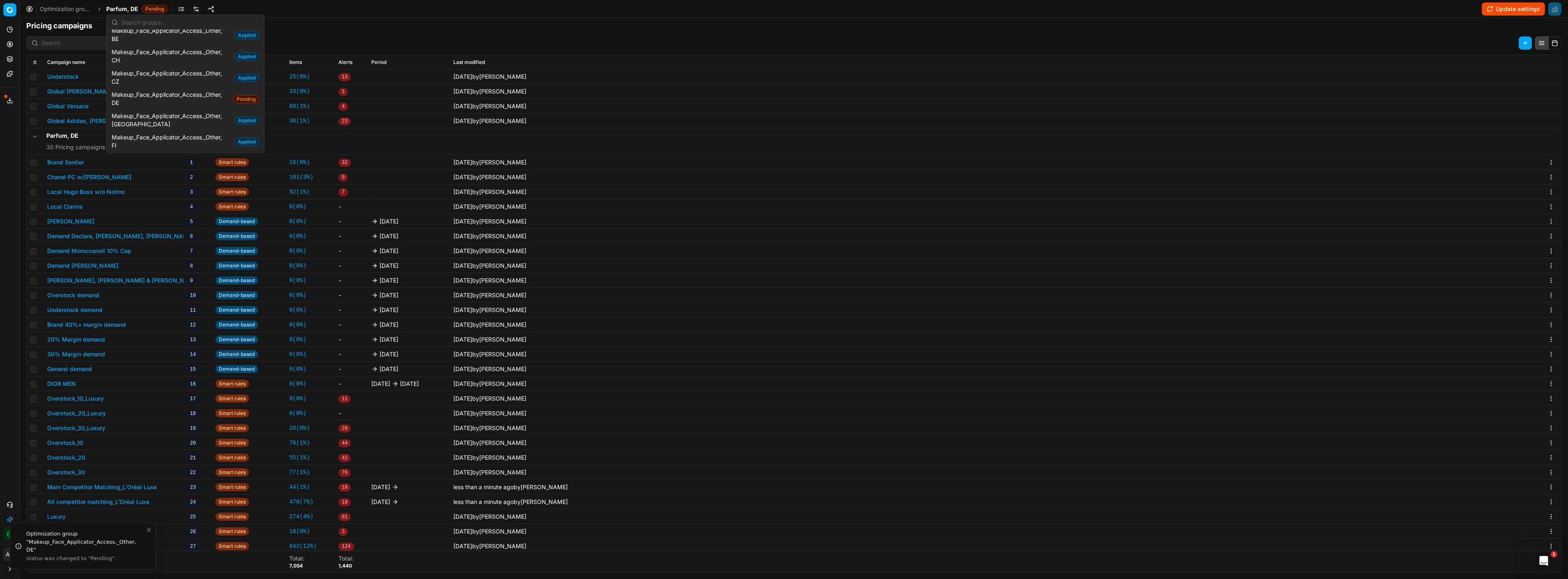
scroll to position [546, 0]
click at [168, 91] on span "Makeup_Face_Applicator_Access._Other, DE" at bounding box center [170, 99] width 118 height 16
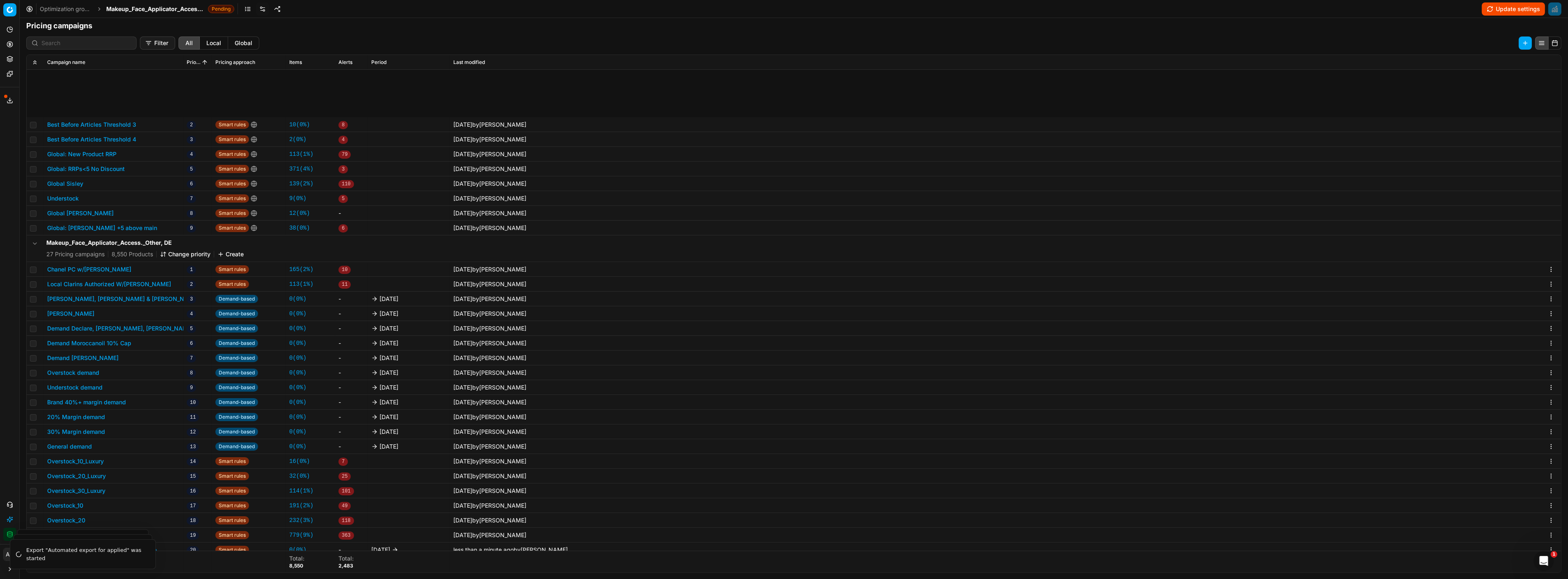
scroll to position [103, 0]
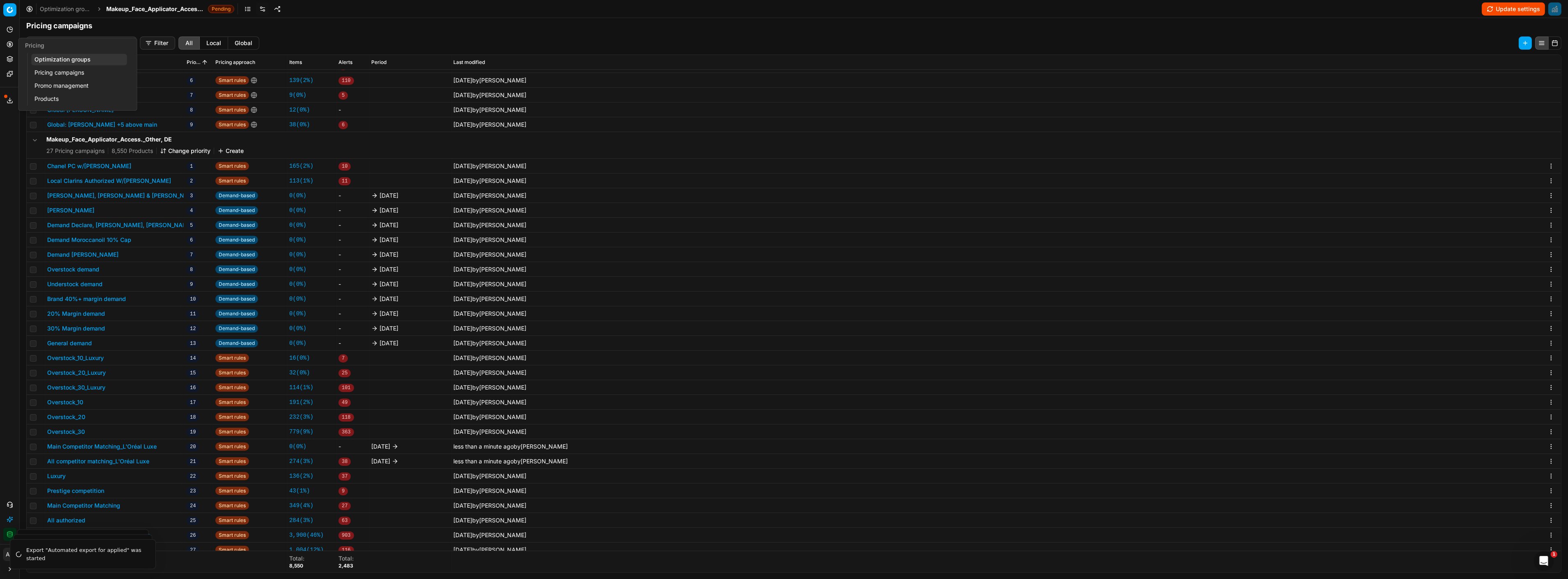
click at [59, 61] on link "Optimization groups" at bounding box center [79, 59] width 96 height 12
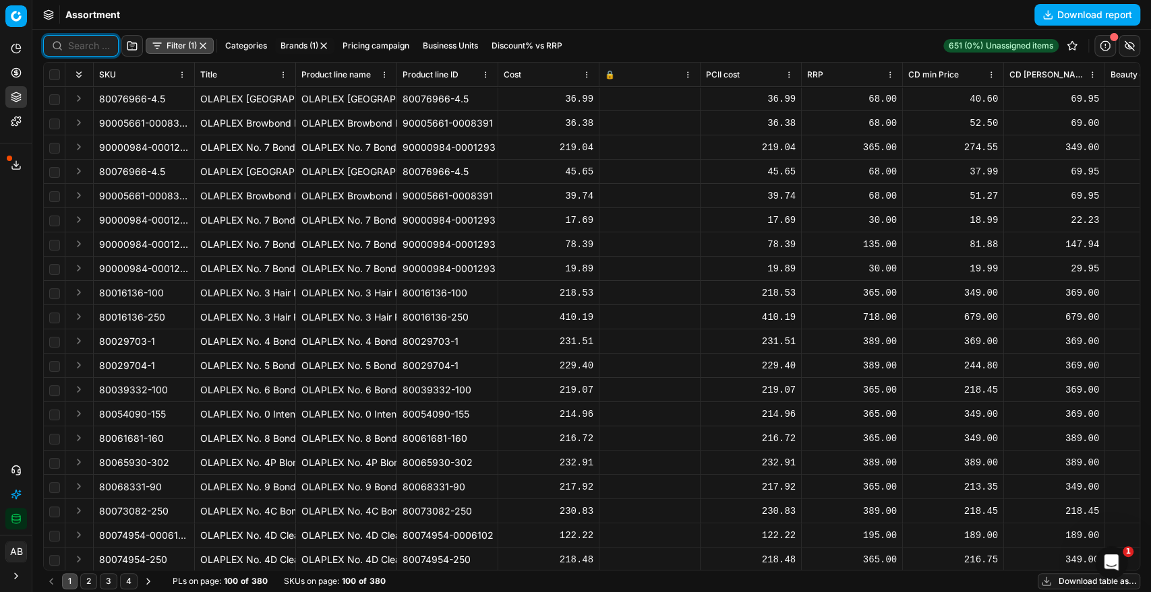
click at [89, 40] on input at bounding box center [89, 45] width 42 height 13
paste input "90015733-0024534"
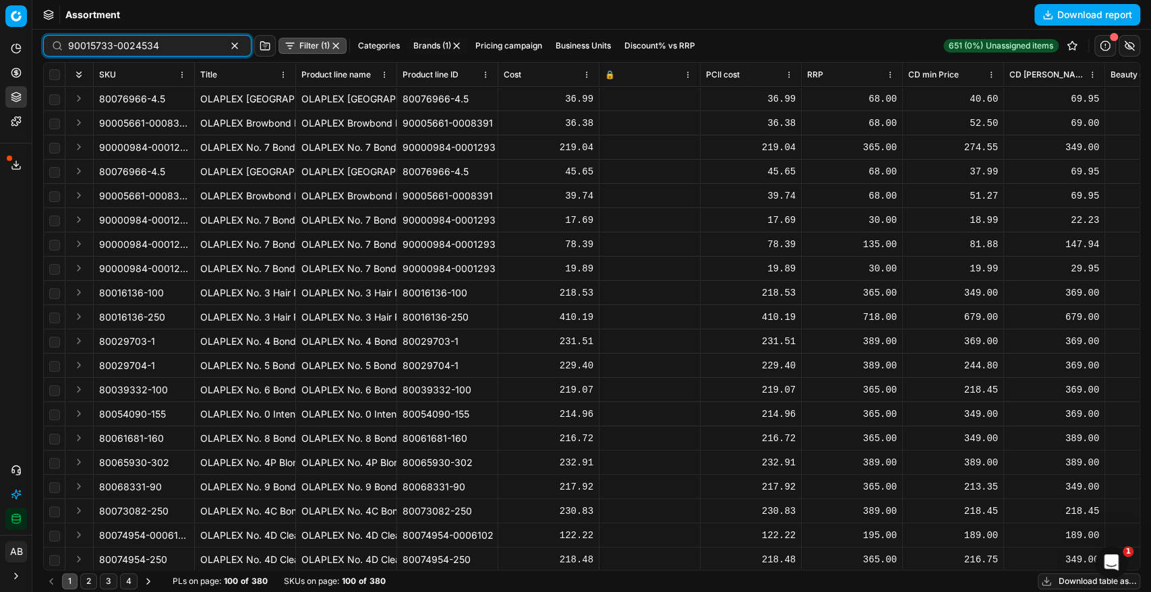
type input "90015733-0024534"
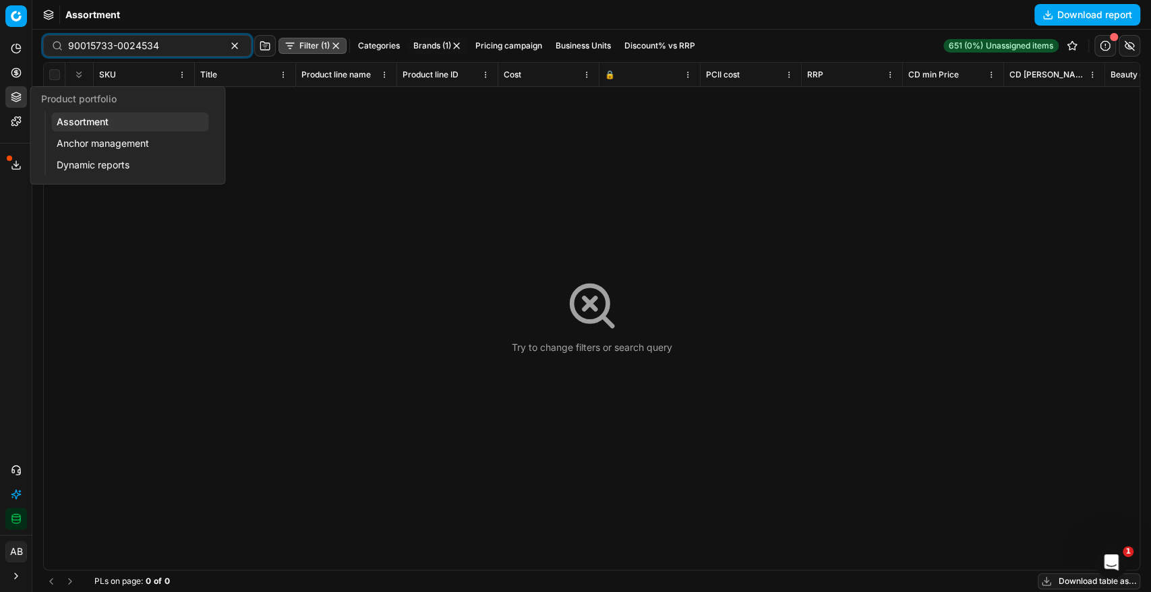
drag, startPoint x: 108, startPoint y: 129, endPoint x: 173, endPoint y: 185, distance: 85.1
click at [108, 129] on link "Assortment" at bounding box center [129, 122] width 157 height 19
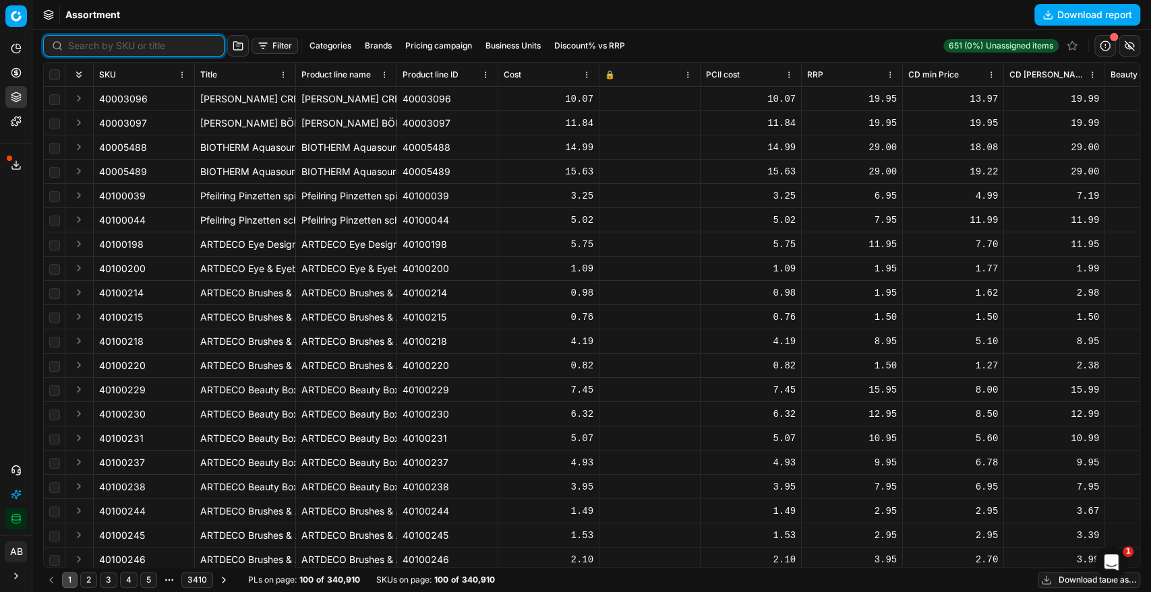
click at [85, 49] on input at bounding box center [142, 45] width 148 height 13
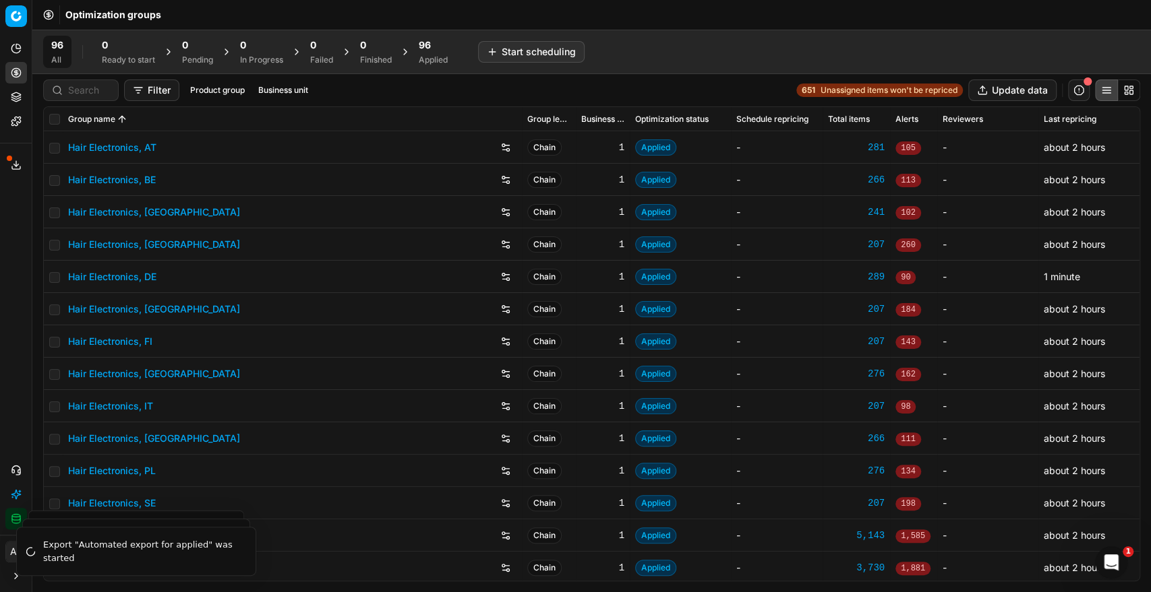
click at [435, 56] on div "Applied" at bounding box center [433, 60] width 29 height 11
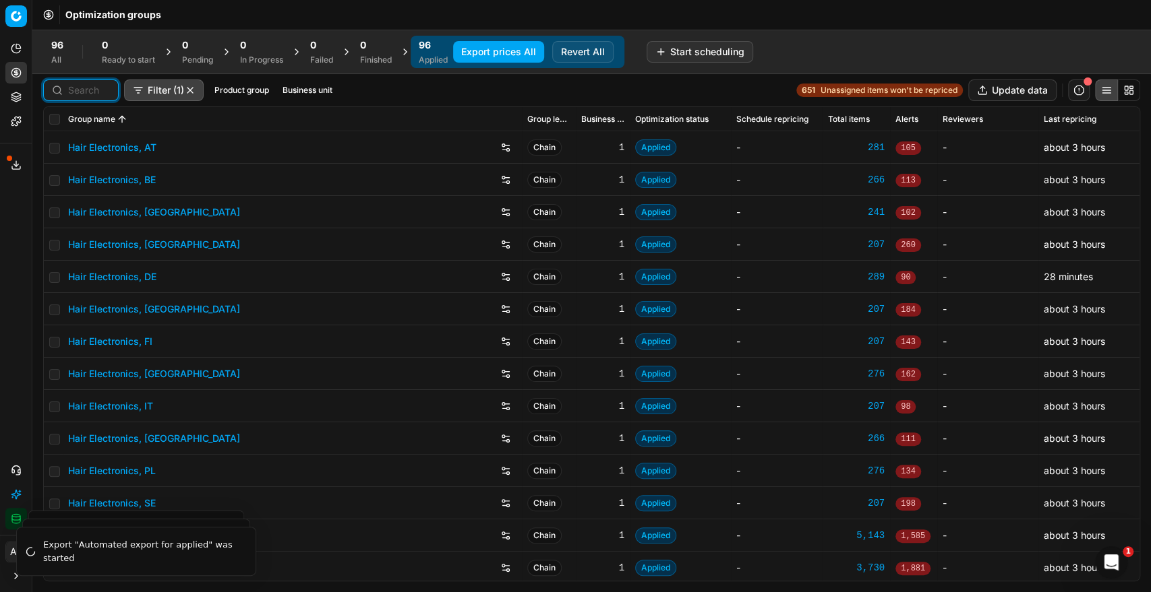
click at [92, 87] on input at bounding box center [89, 90] width 42 height 13
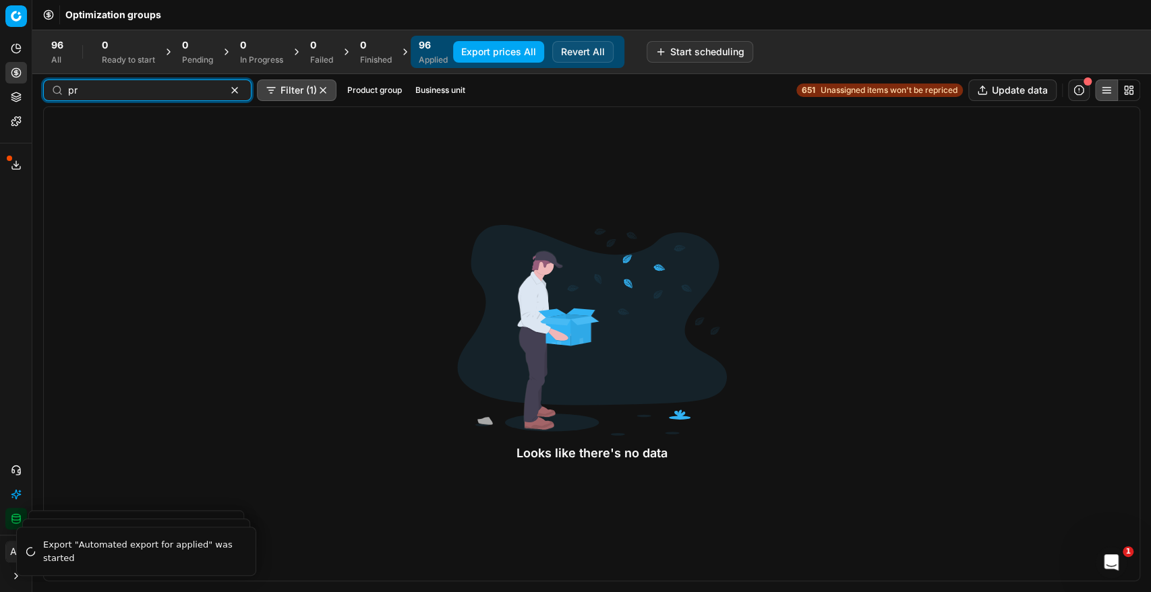
type input "p"
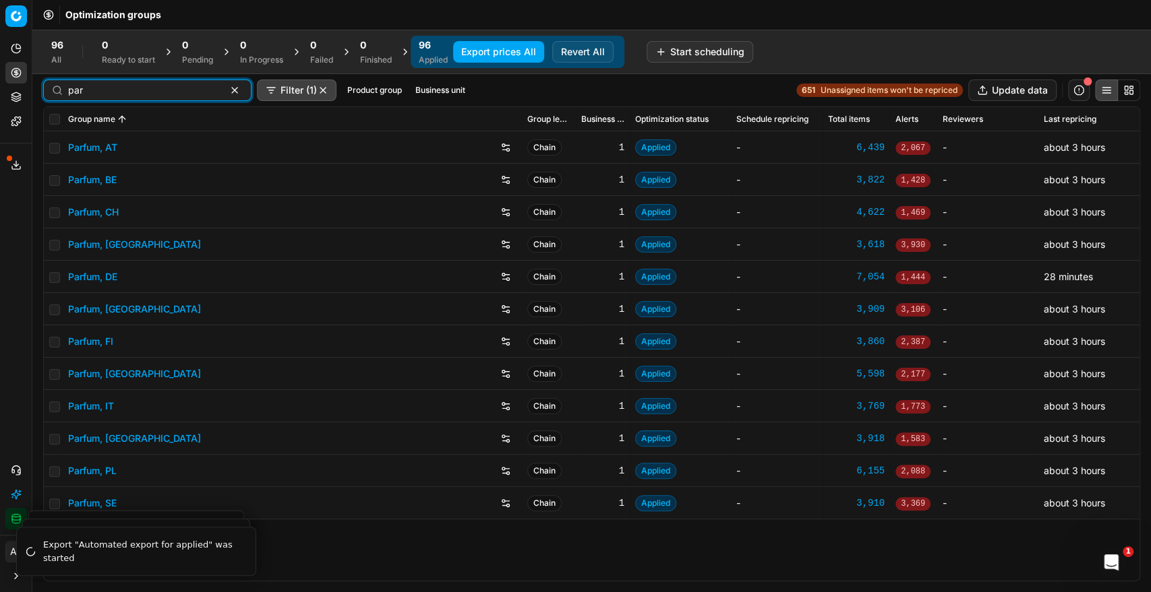
type input "par"
click at [101, 472] on link "Parfum, PL" at bounding box center [92, 470] width 49 height 13
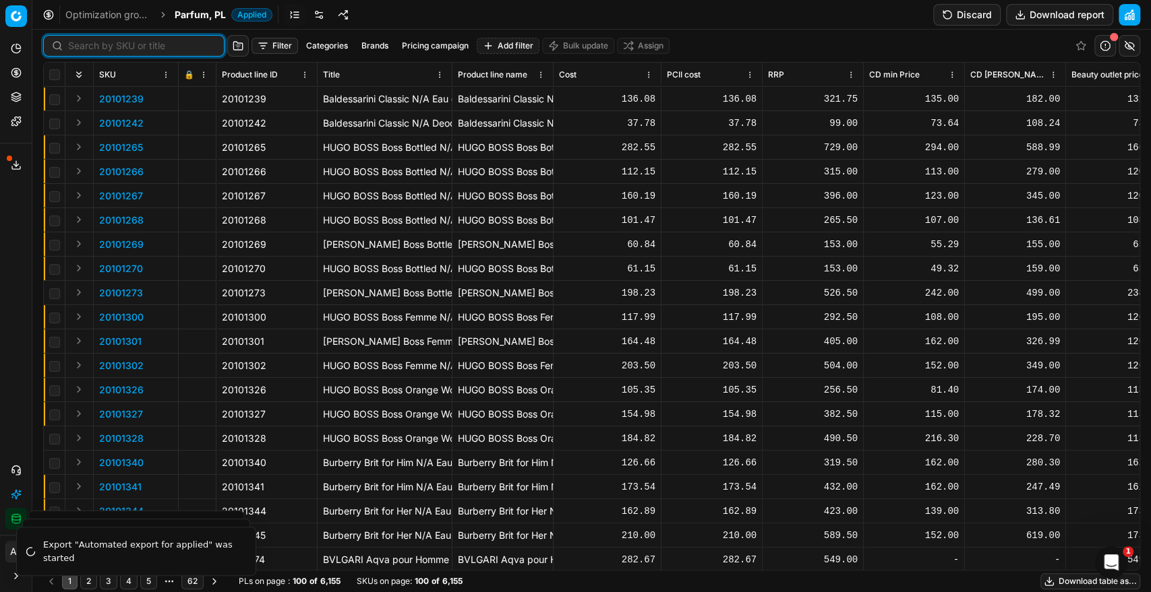
click at [84, 47] on input at bounding box center [142, 45] width 148 height 13
paste input "websites sku price on_sale price_special_display start_date end_date price_laye…"
type input "websites sku price on_sale price_special_display start_date end_date price_laye…"
paste input "80036067-100"
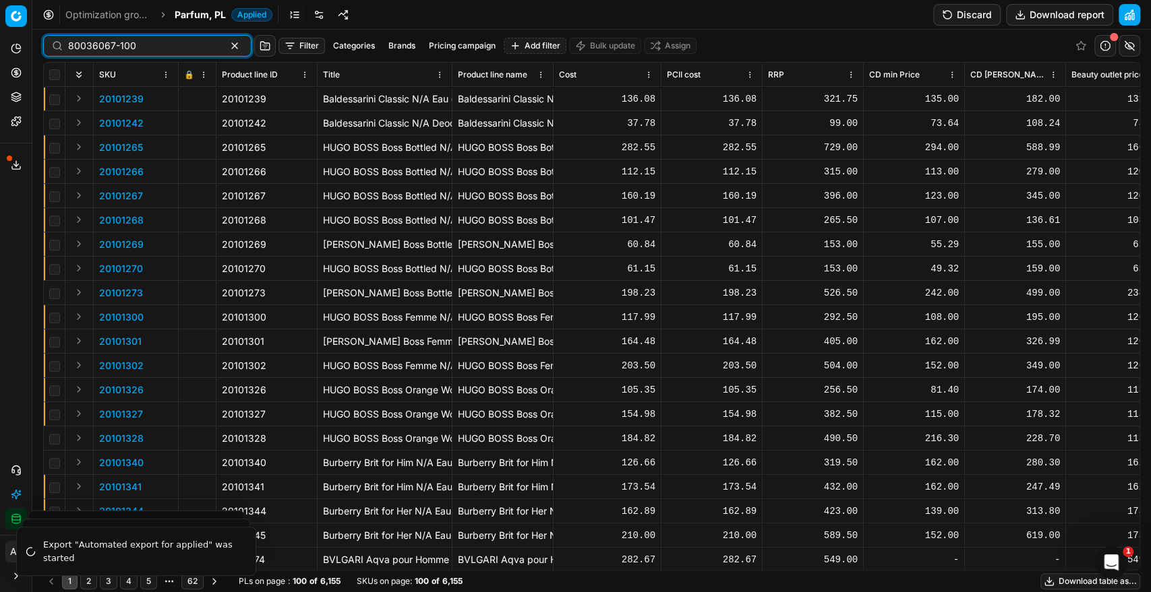
type input "80036067-100"
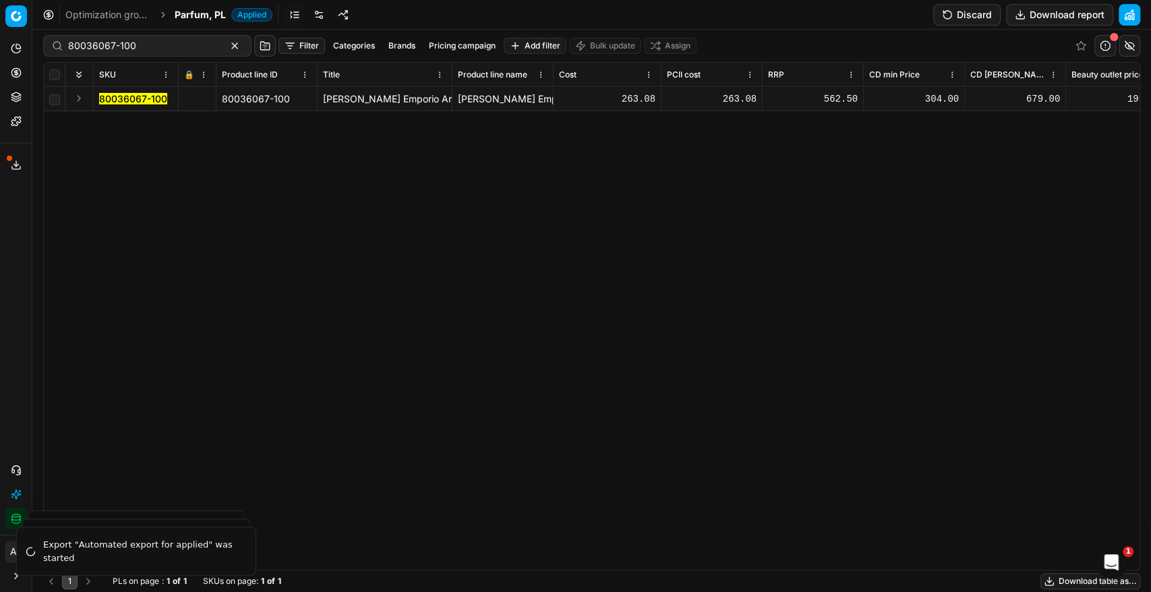
click at [154, 98] on mark "80036067-100" at bounding box center [133, 98] width 68 height 11
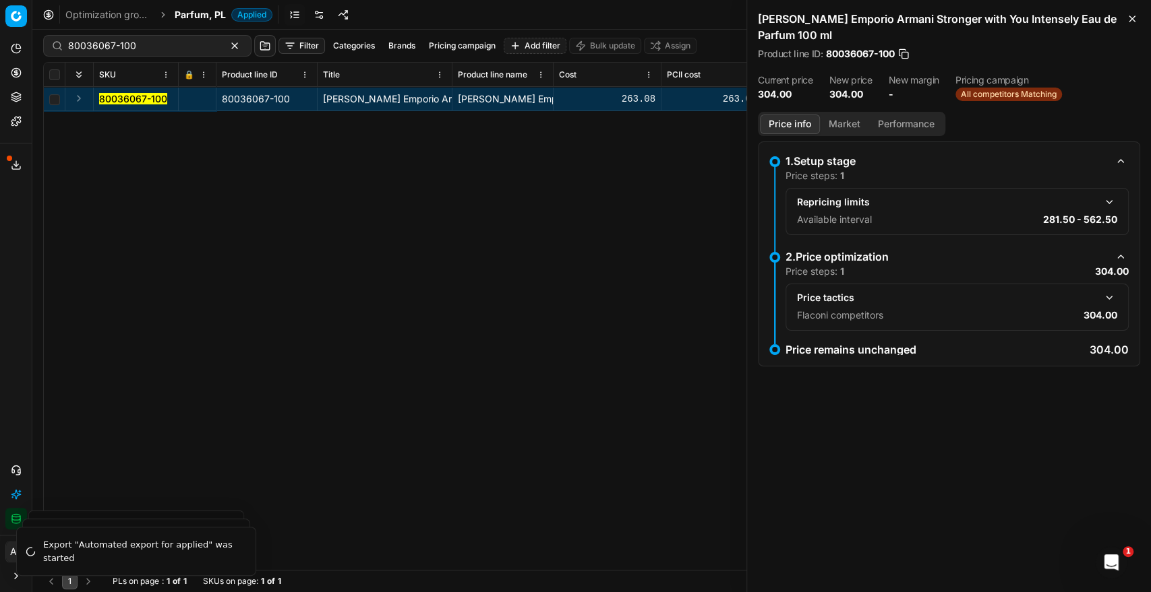
click at [1109, 301] on button "button" at bounding box center [1109, 298] width 16 height 16
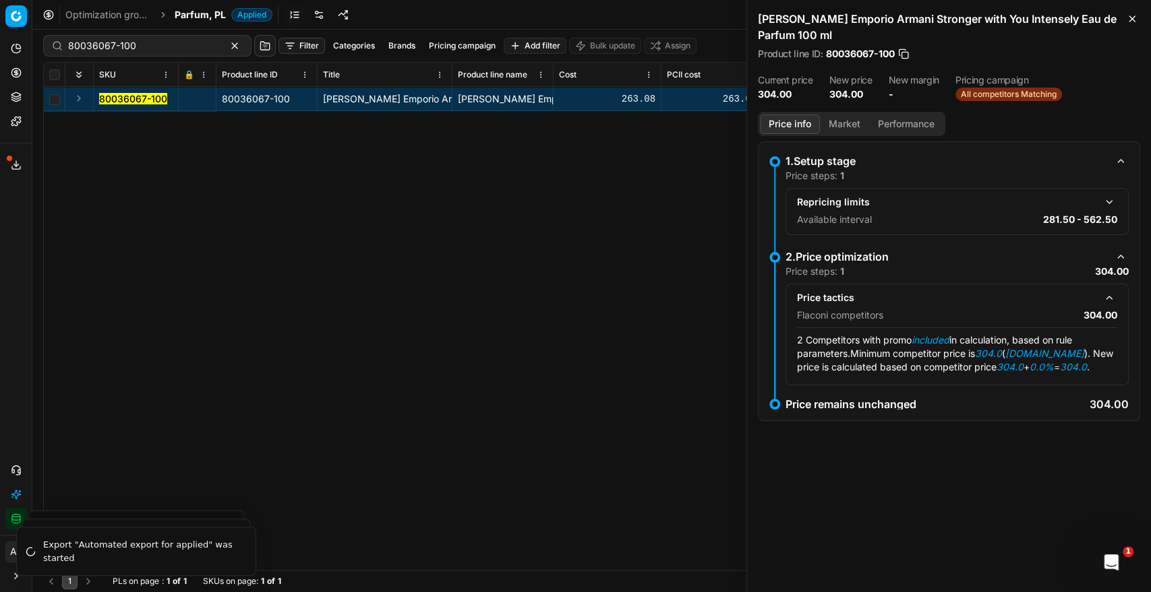
click at [841, 122] on button "Market" at bounding box center [844, 125] width 49 height 20
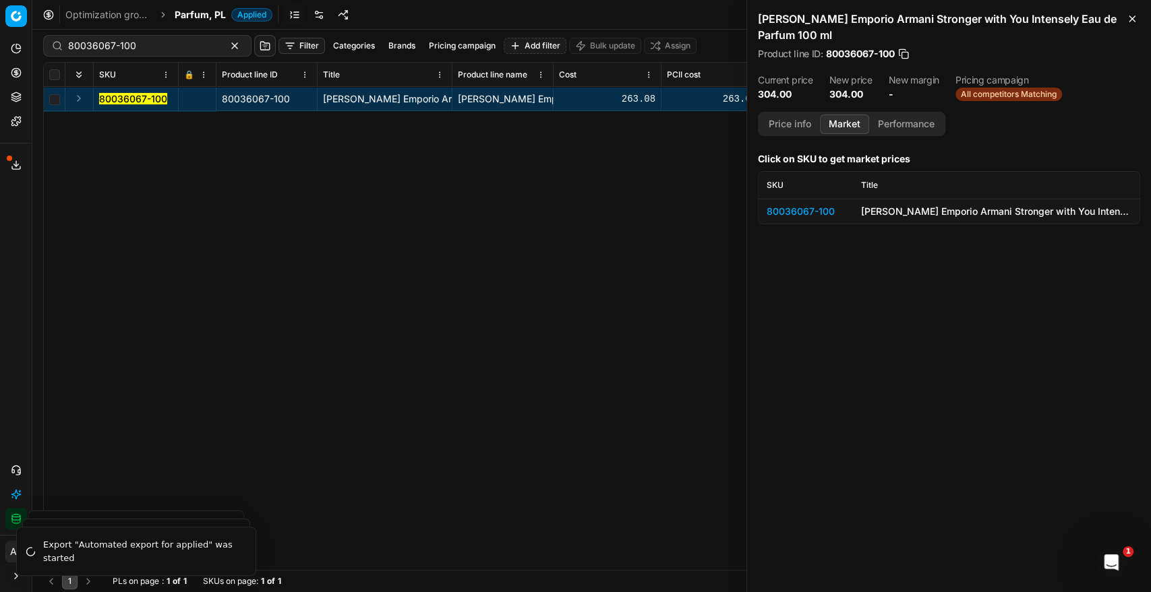
click at [828, 210] on div "80036067-100" at bounding box center [805, 211] width 78 height 13
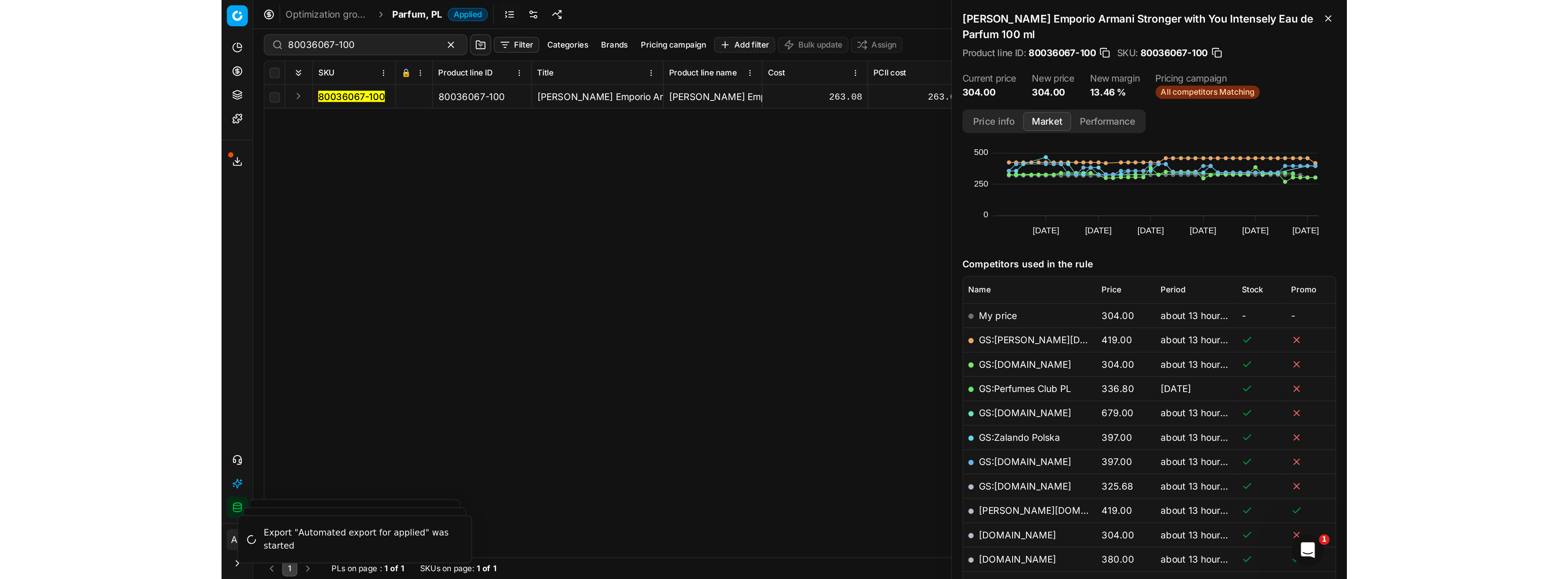
scroll to position [148, 0]
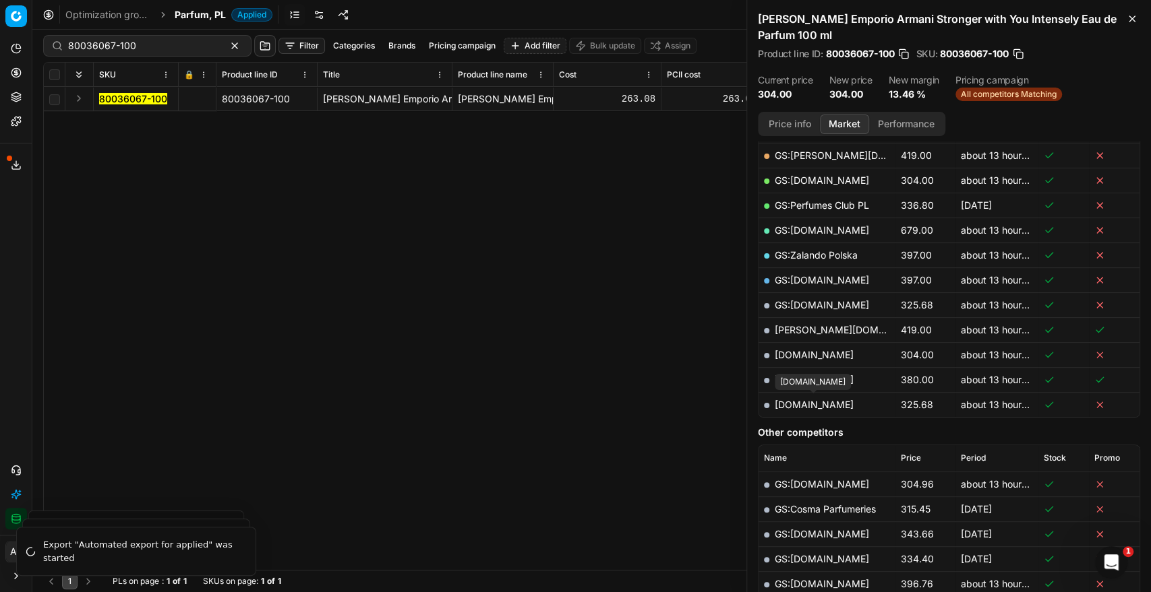
click at [821, 405] on link "parfumdreams.pl" at bounding box center [813, 404] width 79 height 11
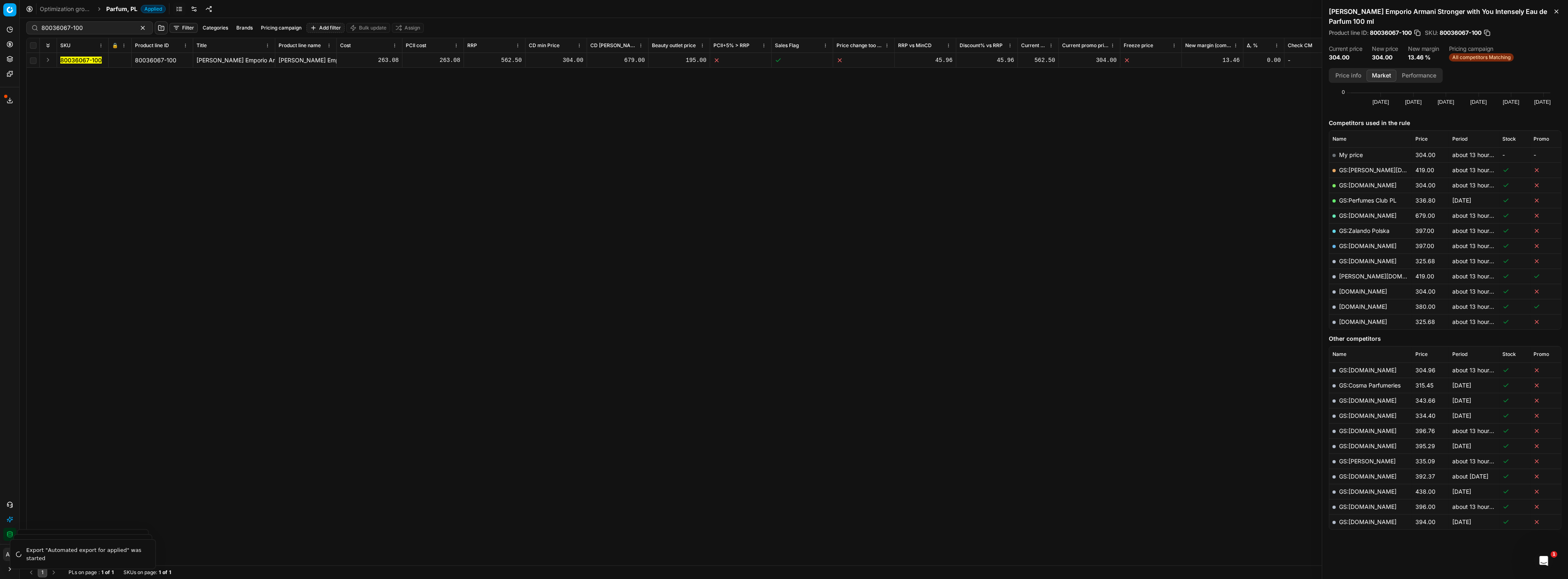
scroll to position [72, 0]
